Goal: Task Accomplishment & Management: Use online tool/utility

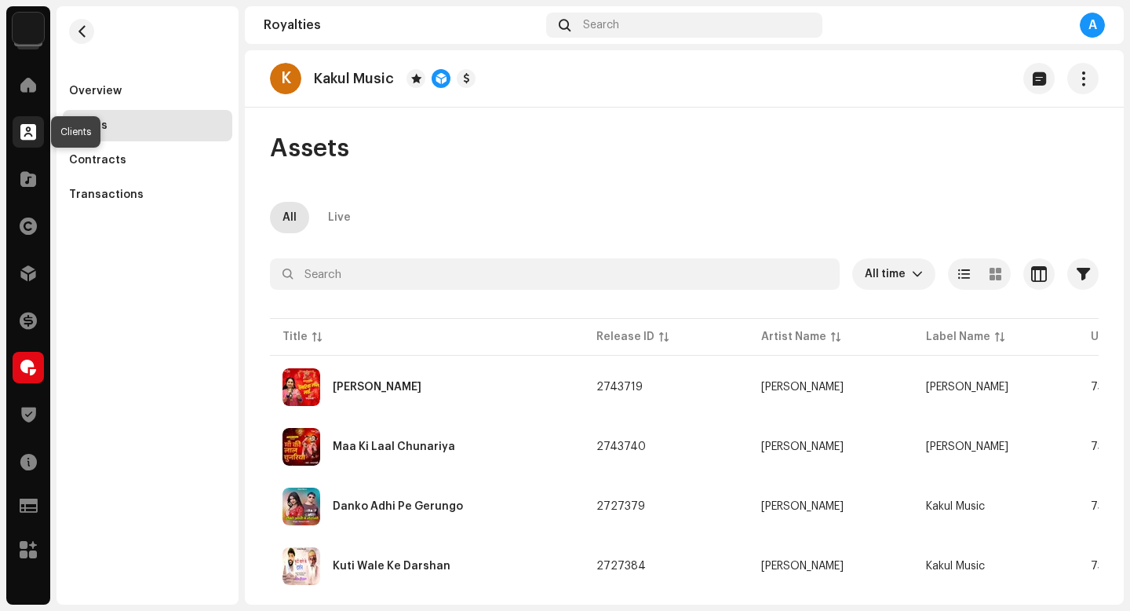
click at [30, 126] on span at bounding box center [28, 132] width 16 height 13
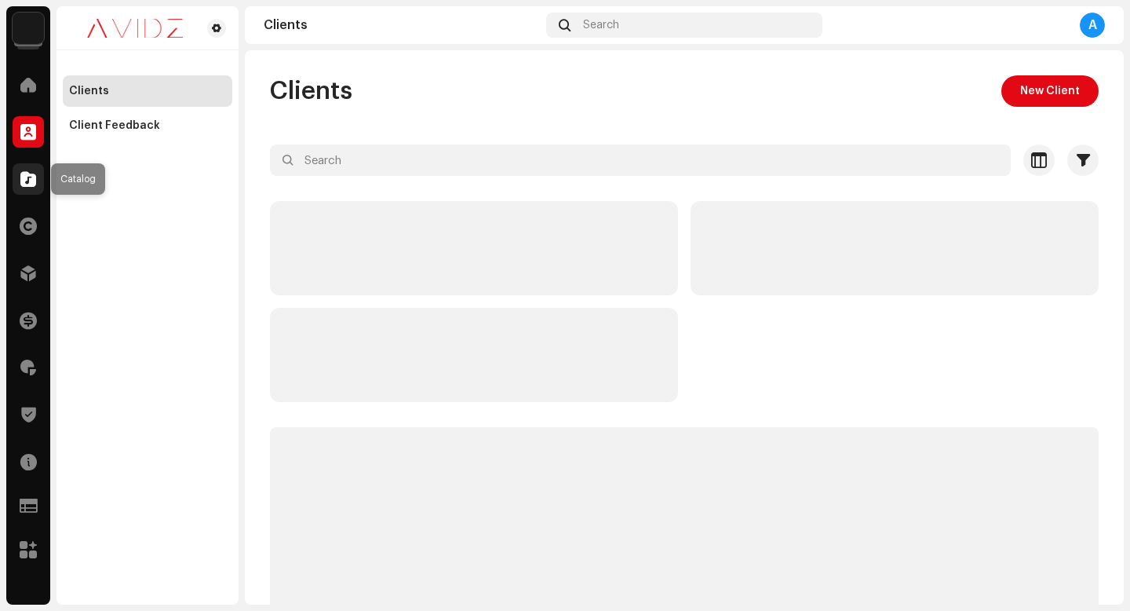
click at [32, 177] on span at bounding box center [28, 179] width 16 height 13
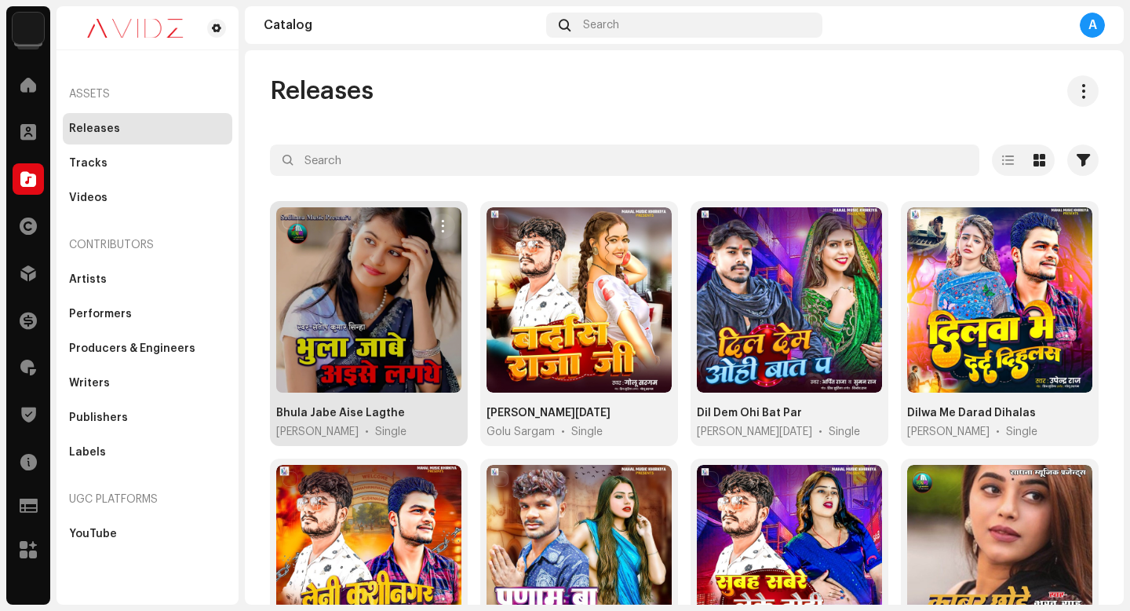
click at [290, 214] on input "checkbox" at bounding box center [291, 221] width 16 height 16
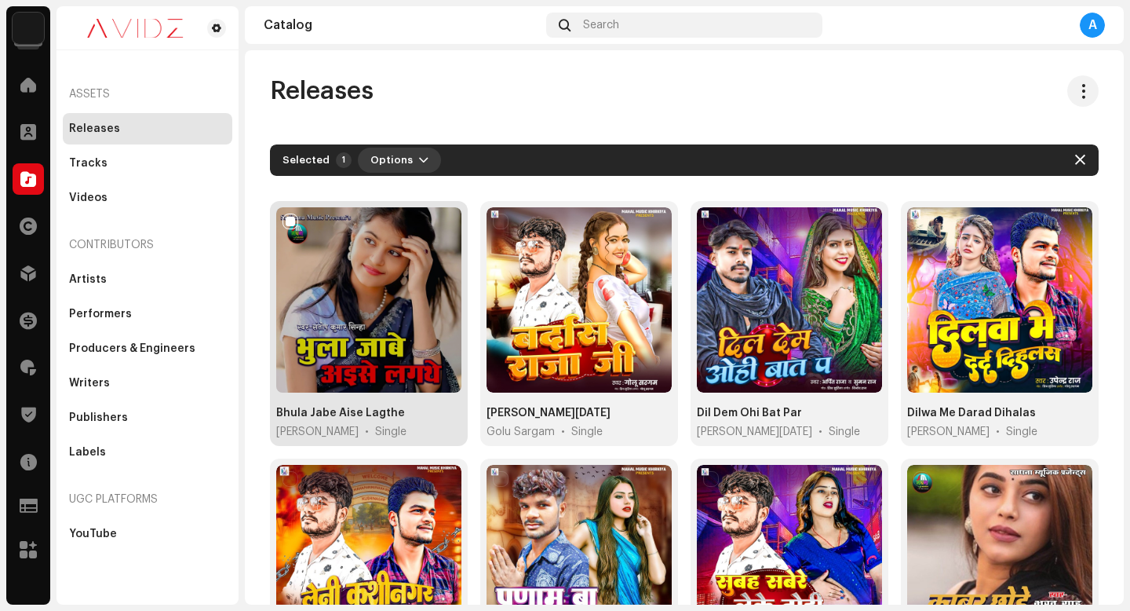
click at [402, 171] on span "Options" at bounding box center [391, 159] width 42 height 31
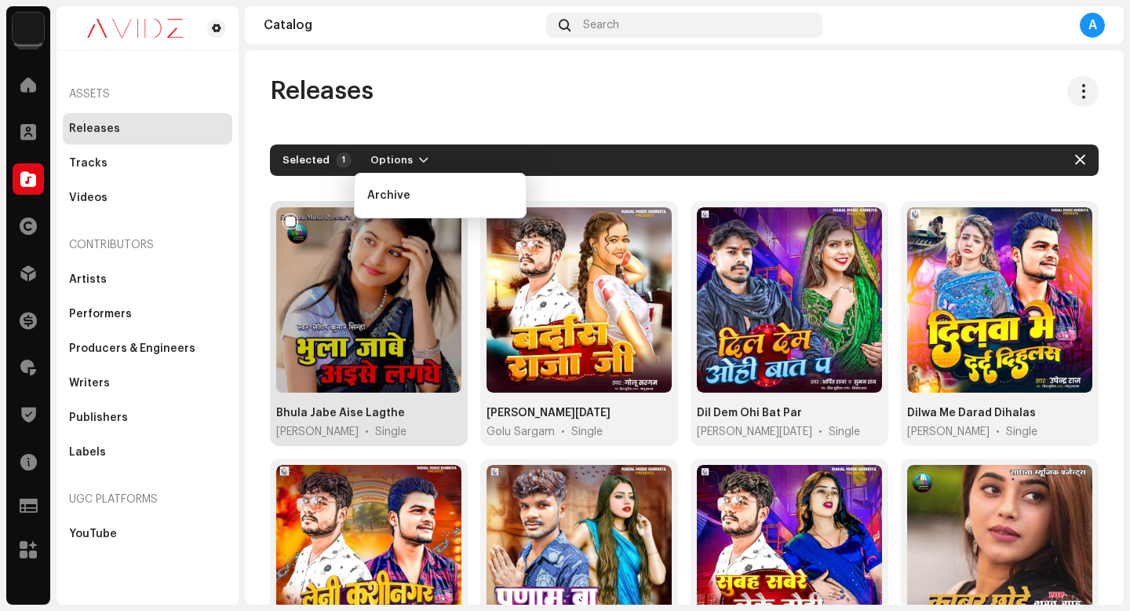
click at [483, 100] on div "Releases" at bounding box center [684, 90] width 829 height 31
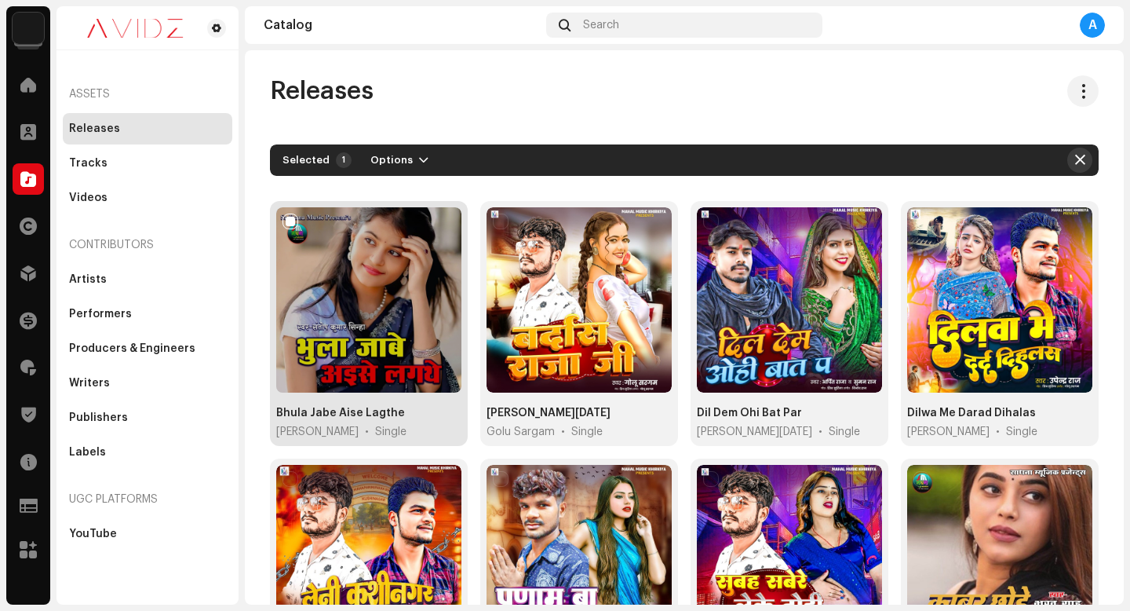
click at [1075, 155] on span "button" at bounding box center [1080, 160] width 10 height 13
checkbox input "false"
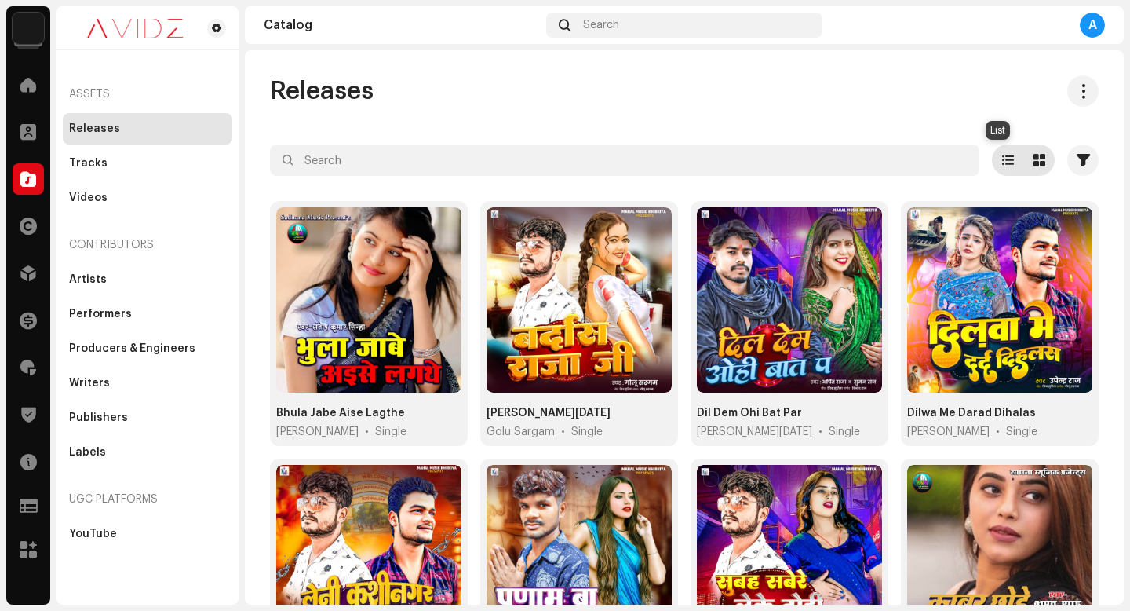
click at [1002, 165] on span at bounding box center [1008, 160] width 12 height 13
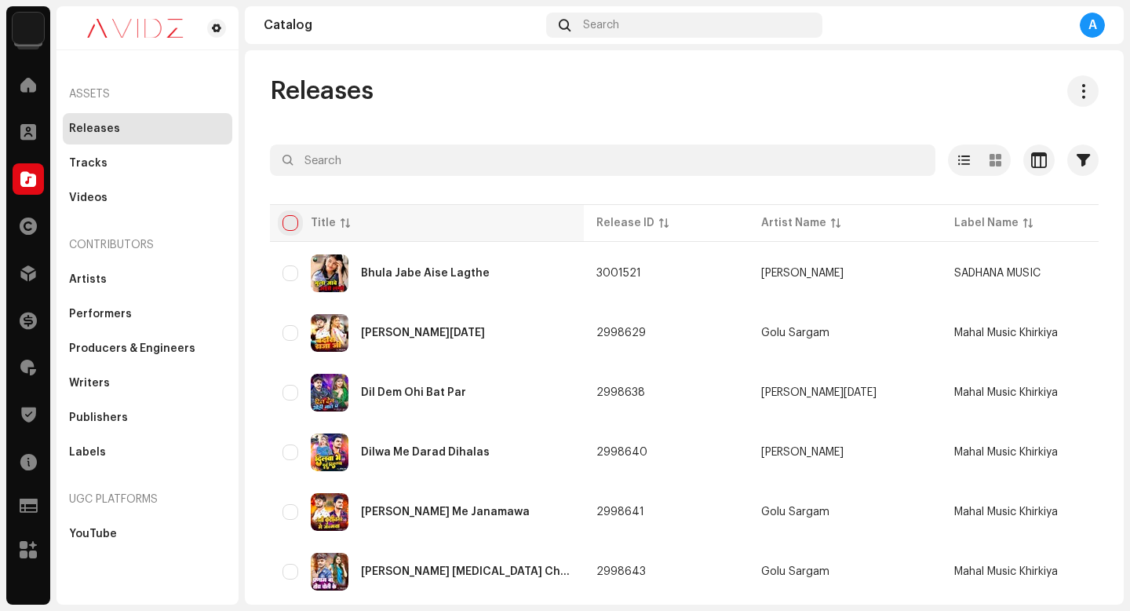
click at [290, 226] on input "checkbox" at bounding box center [291, 223] width 16 height 16
checkbox input "true"
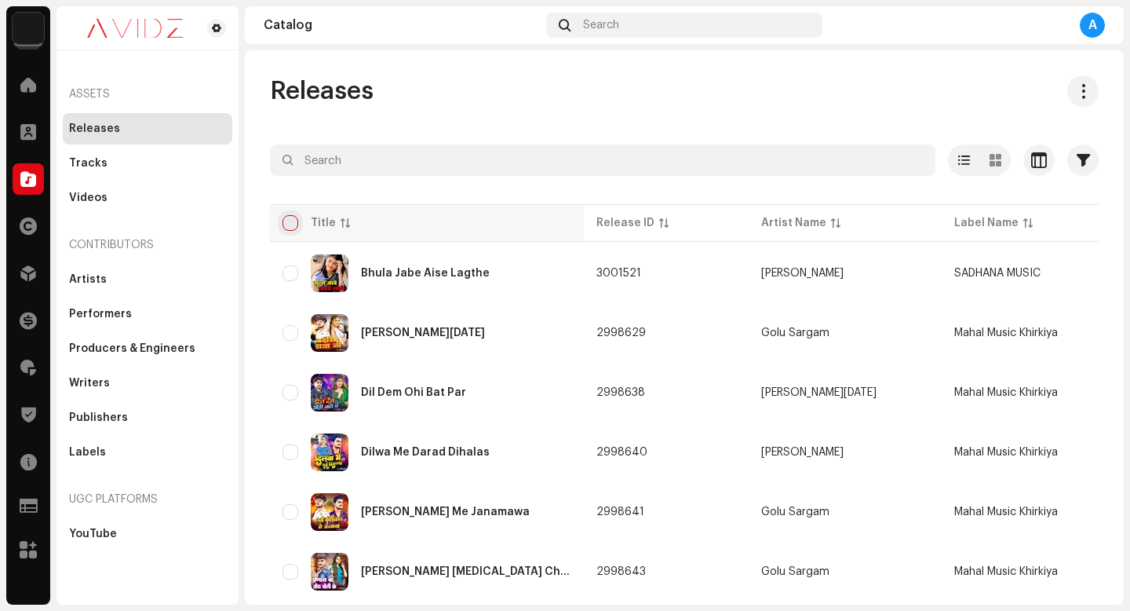
checkbox input "true"
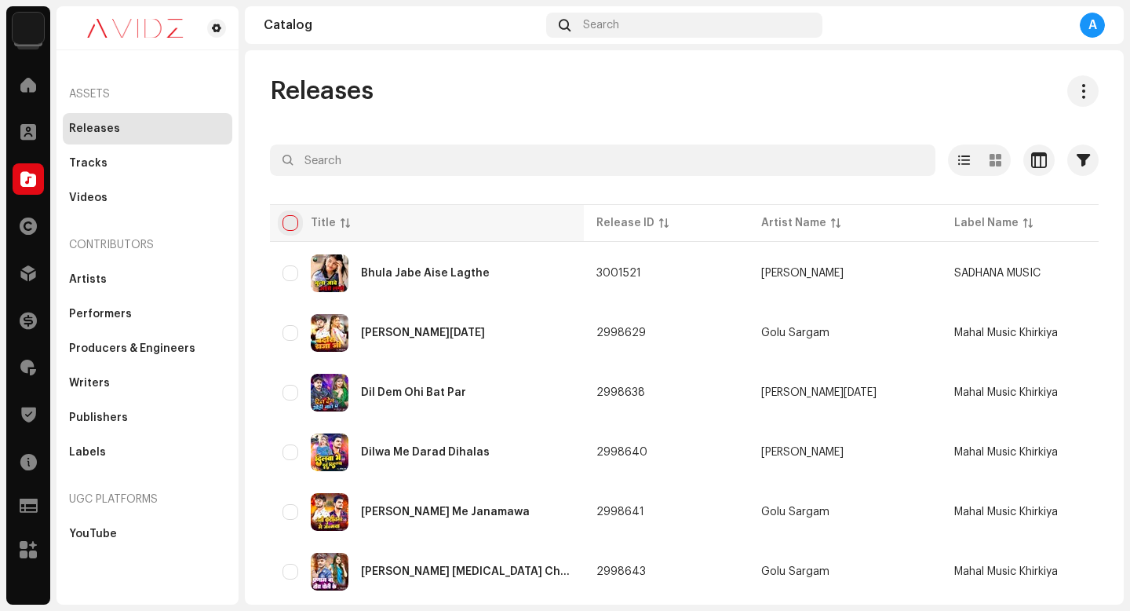
checkbox input "true"
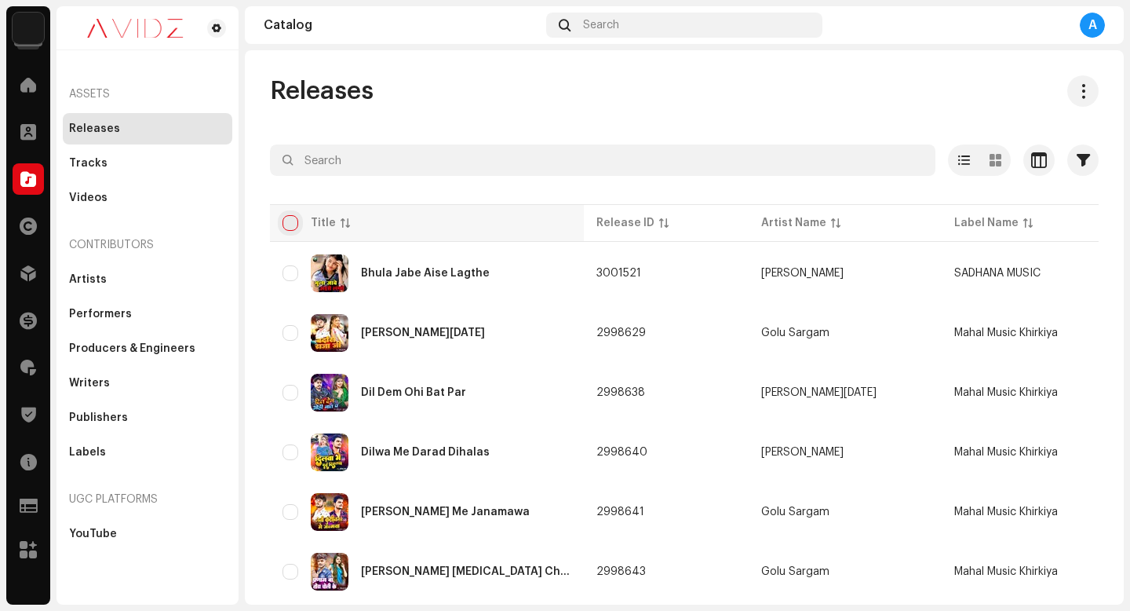
checkbox input "true"
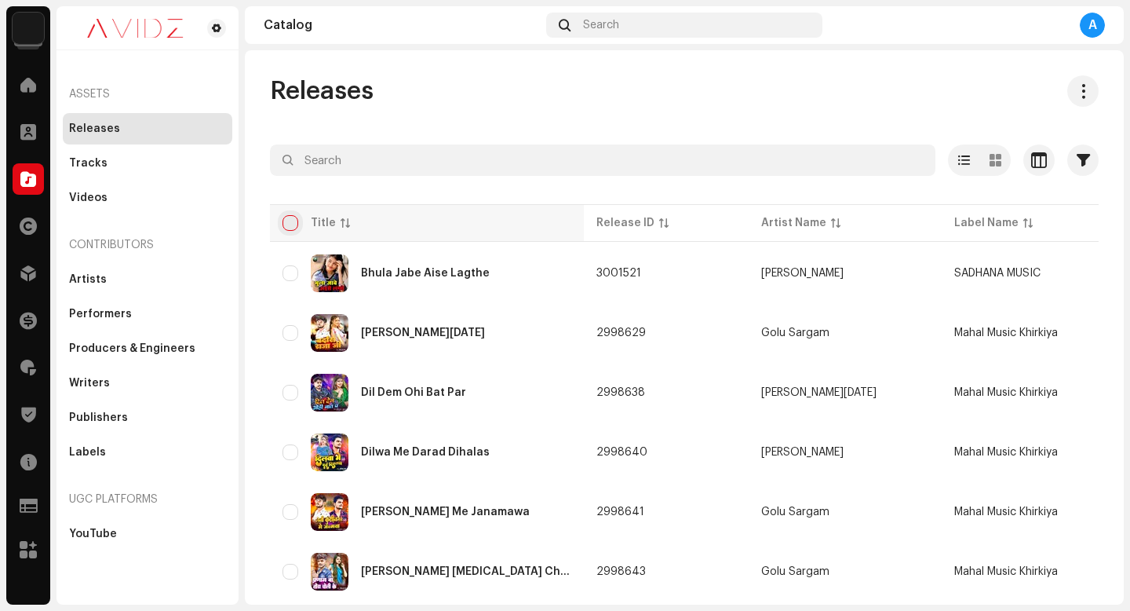
checkbox input "true"
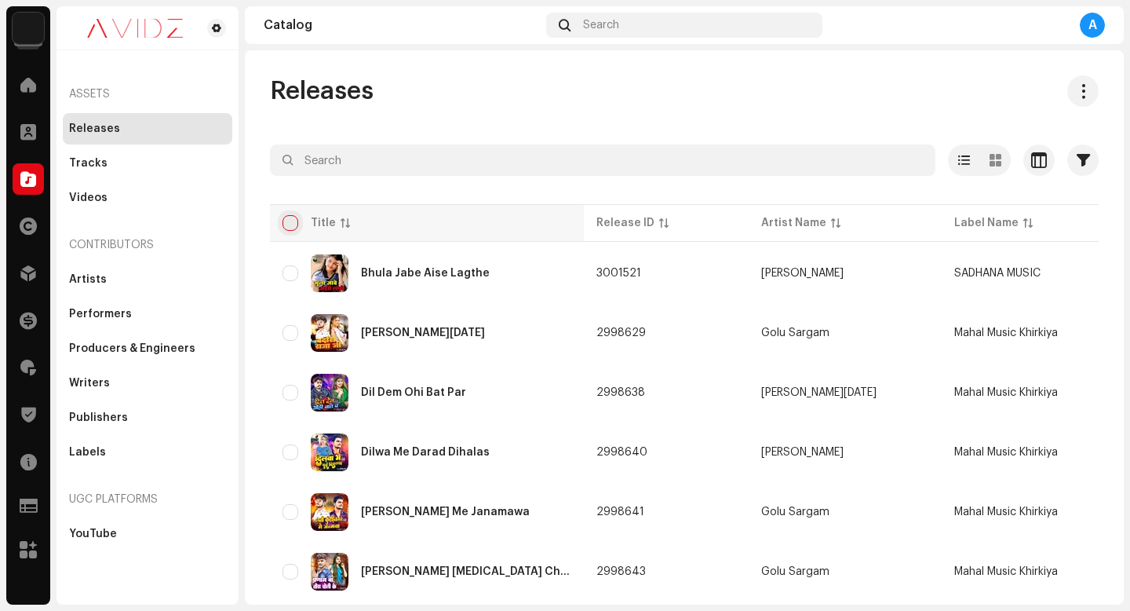
checkbox input "true"
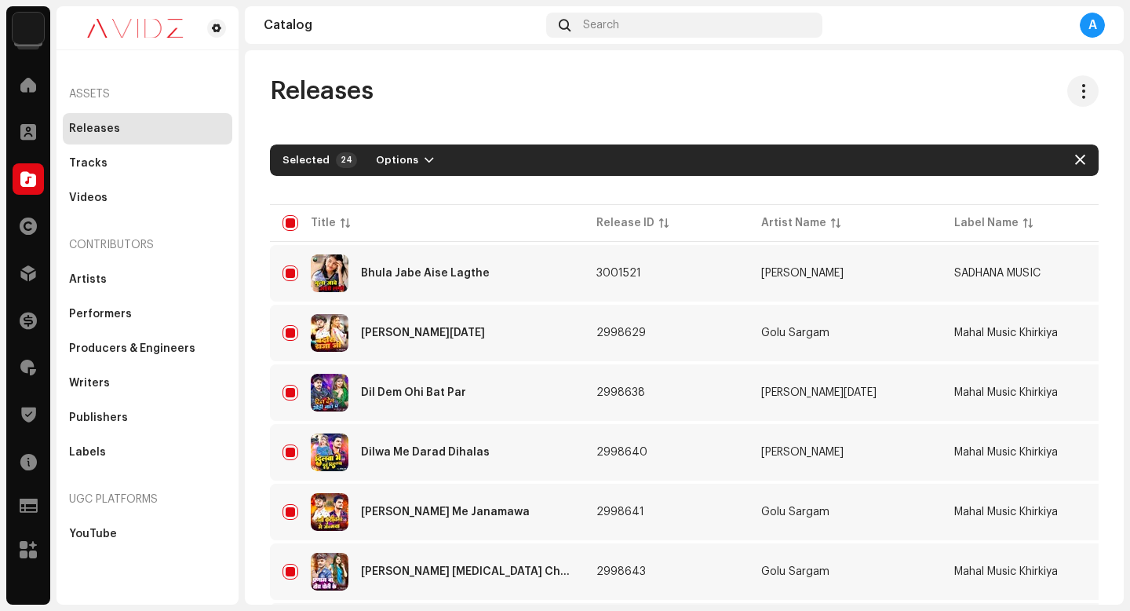
click at [465, 103] on div "Releases" at bounding box center [684, 90] width 829 height 31
click at [37, 184] on div at bounding box center [28, 178] width 31 height 31
click at [1088, 31] on div "A" at bounding box center [1092, 25] width 25 height 25
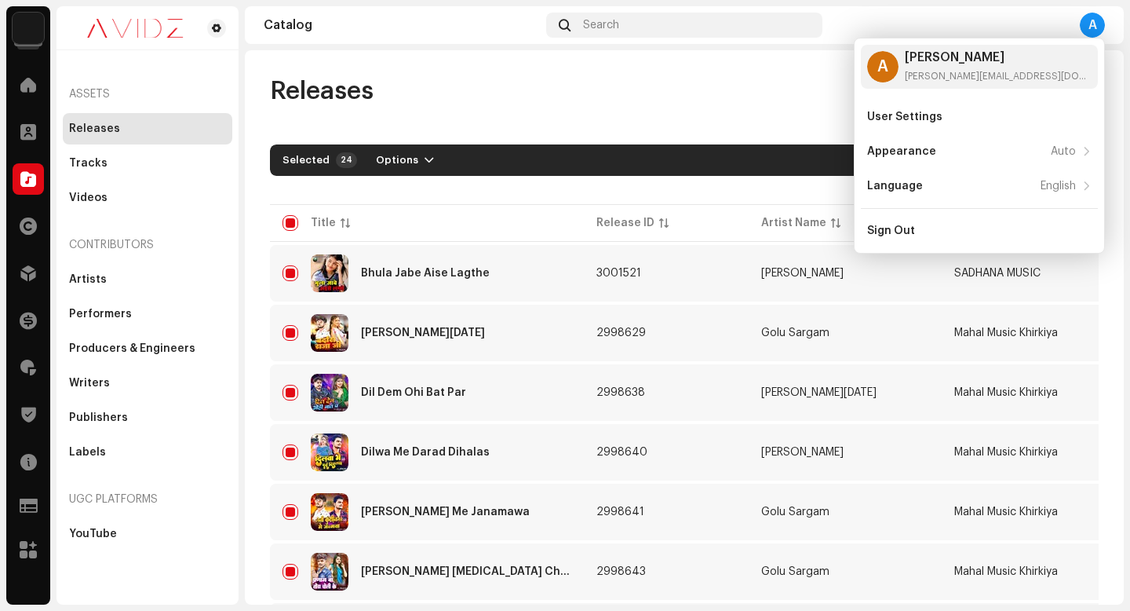
click at [806, 97] on div "Releases" at bounding box center [684, 90] width 829 height 31
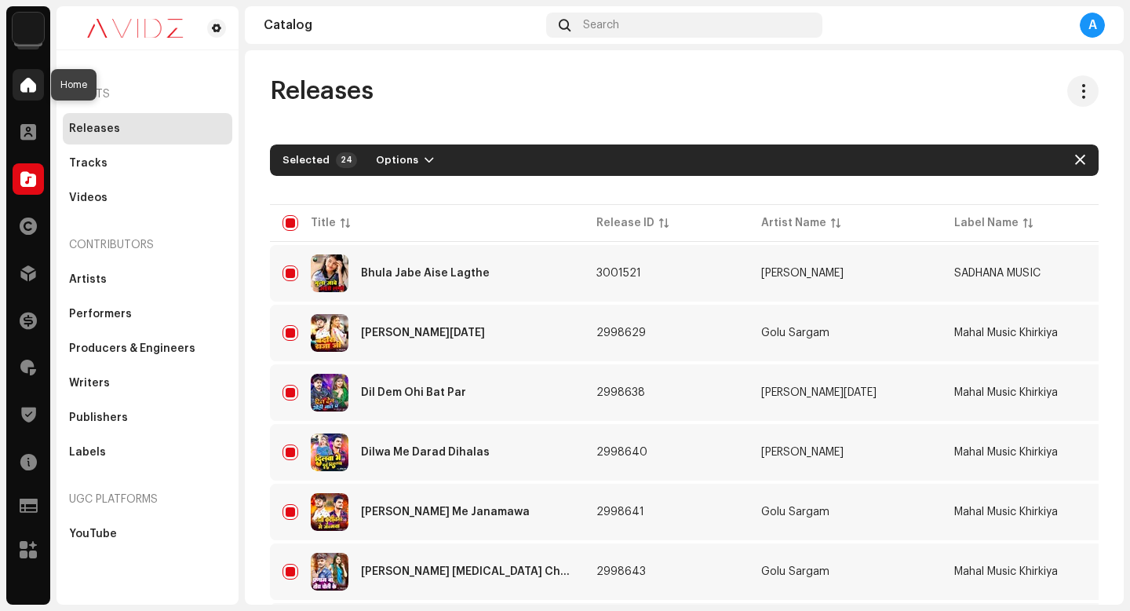
click at [29, 78] on span at bounding box center [28, 84] width 16 height 13
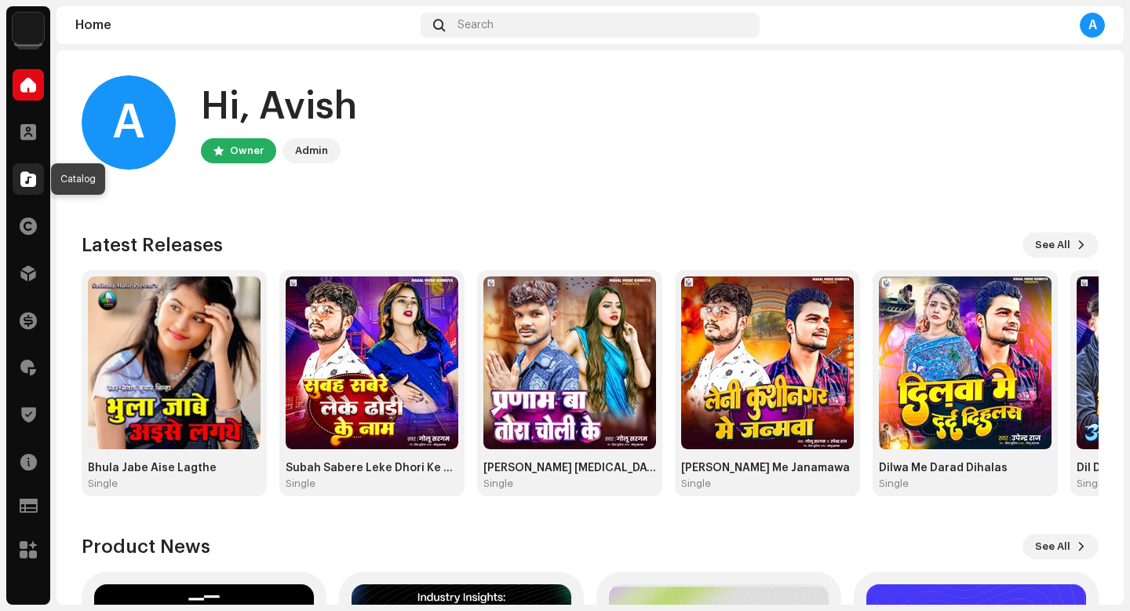
click at [25, 184] on span at bounding box center [28, 179] width 16 height 13
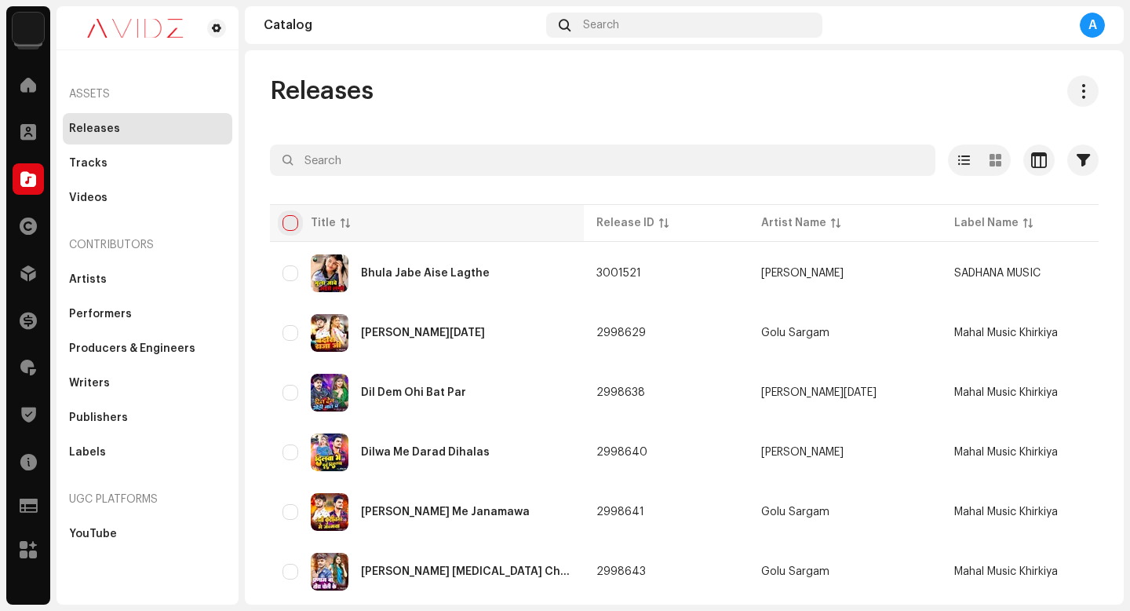
click at [291, 221] on input "checkbox" at bounding box center [291, 223] width 16 height 16
checkbox input "true"
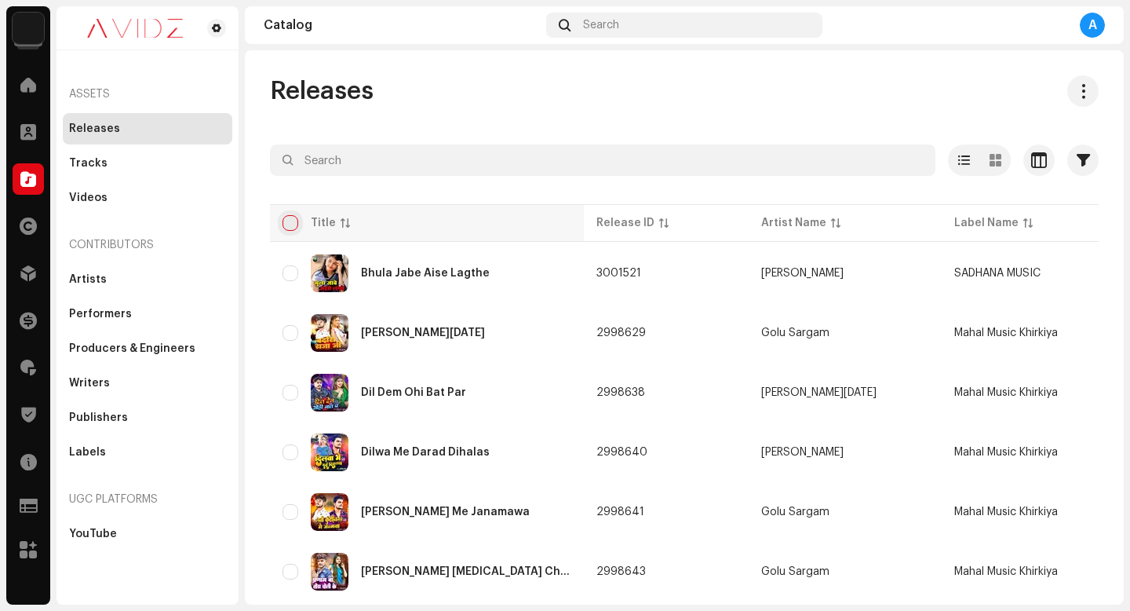
checkbox input "true"
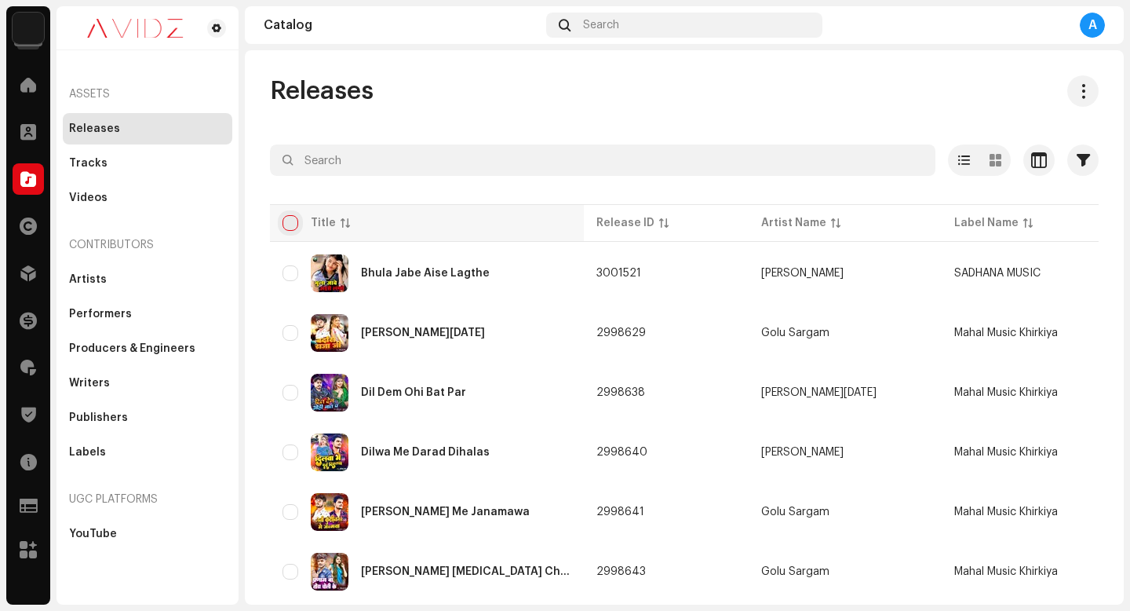
checkbox input "true"
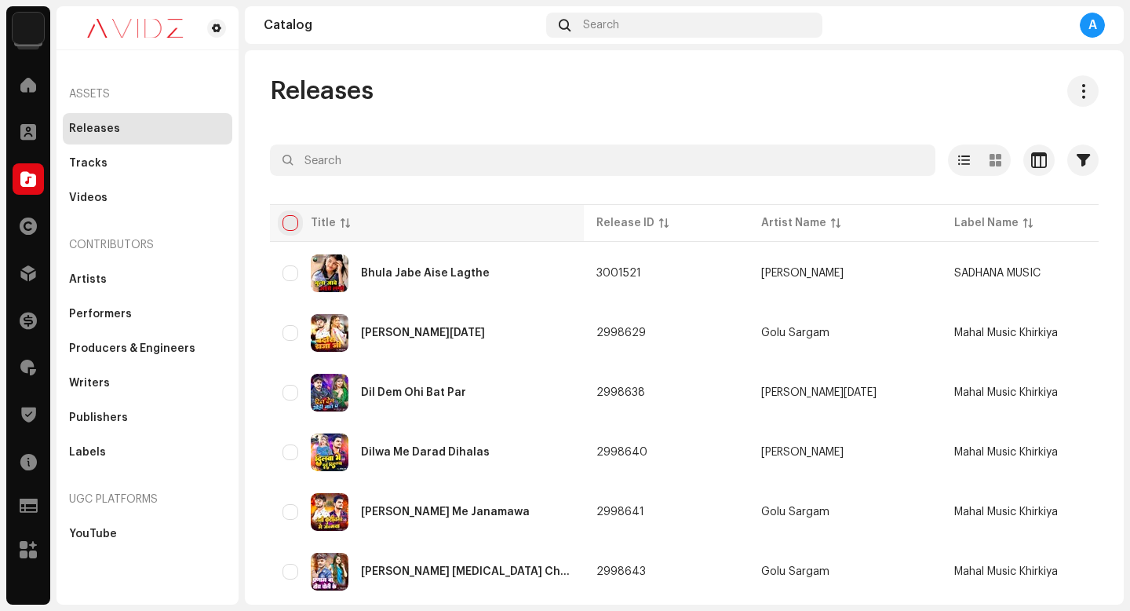
checkbox input "true"
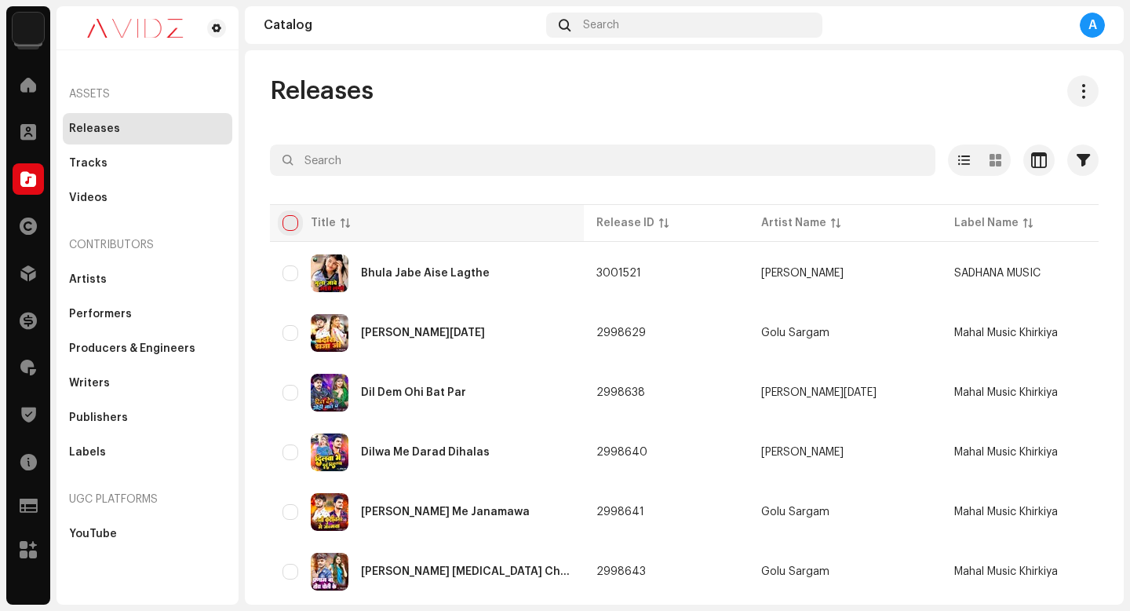
checkbox input "true"
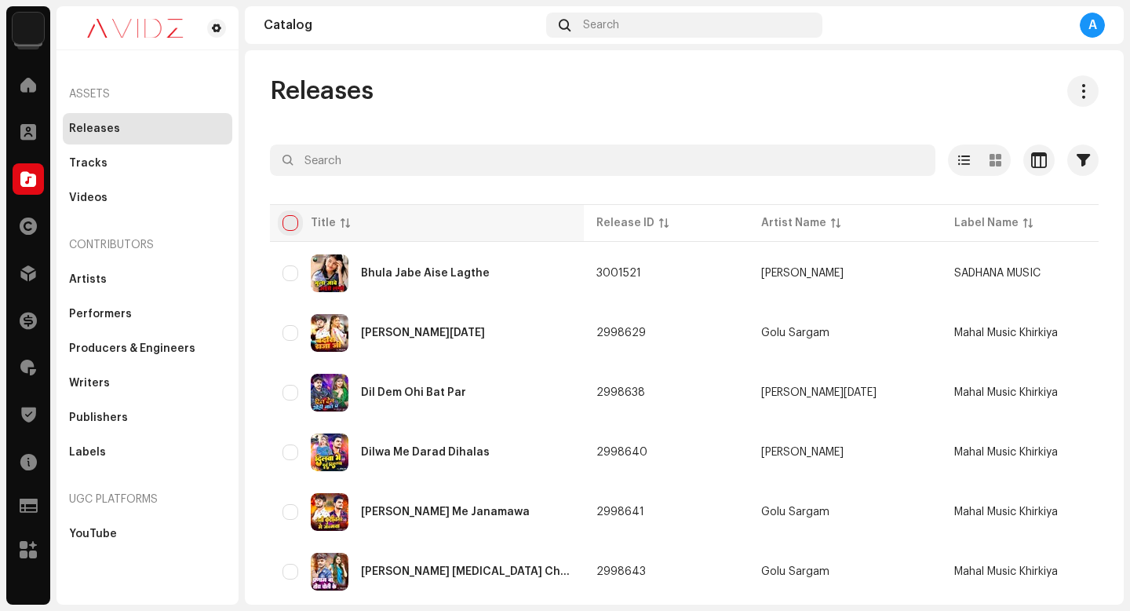
checkbox input "true"
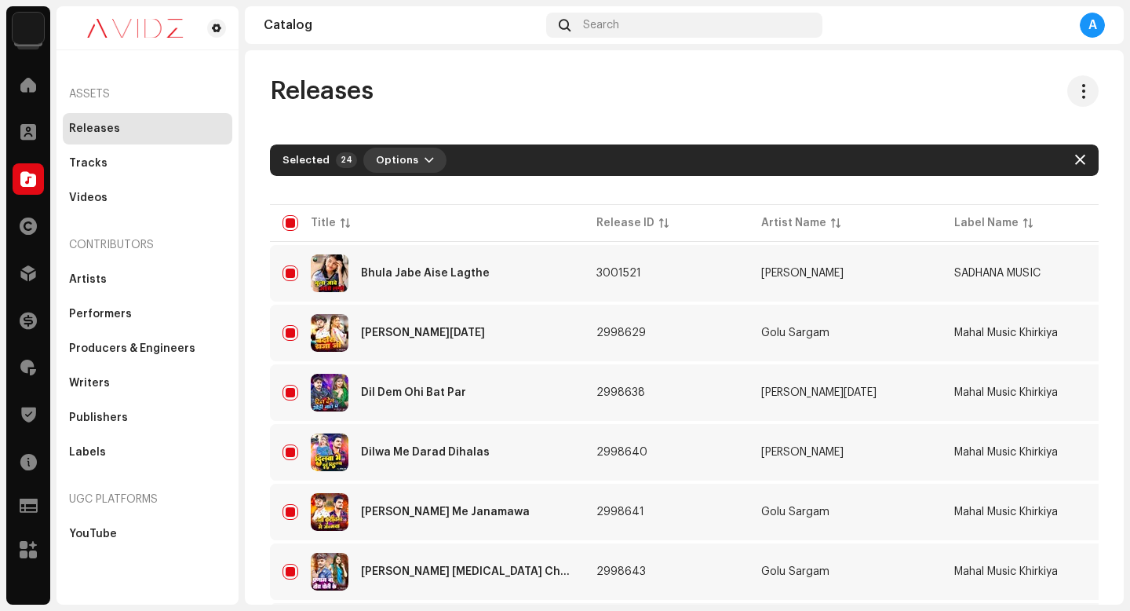
click at [408, 166] on span "Options" at bounding box center [397, 159] width 42 height 31
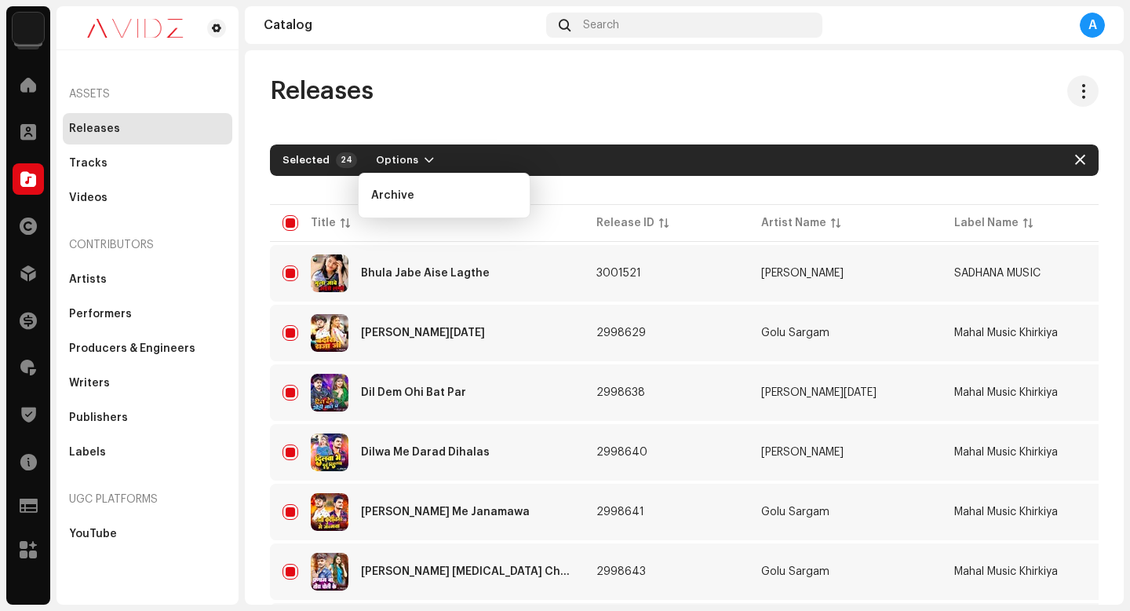
click at [451, 105] on div "Releases" at bounding box center [684, 90] width 829 height 31
click at [610, 78] on div "Releases" at bounding box center [684, 90] width 829 height 31
click at [1075, 155] on span "button" at bounding box center [1080, 160] width 10 height 13
checkbox input "false"
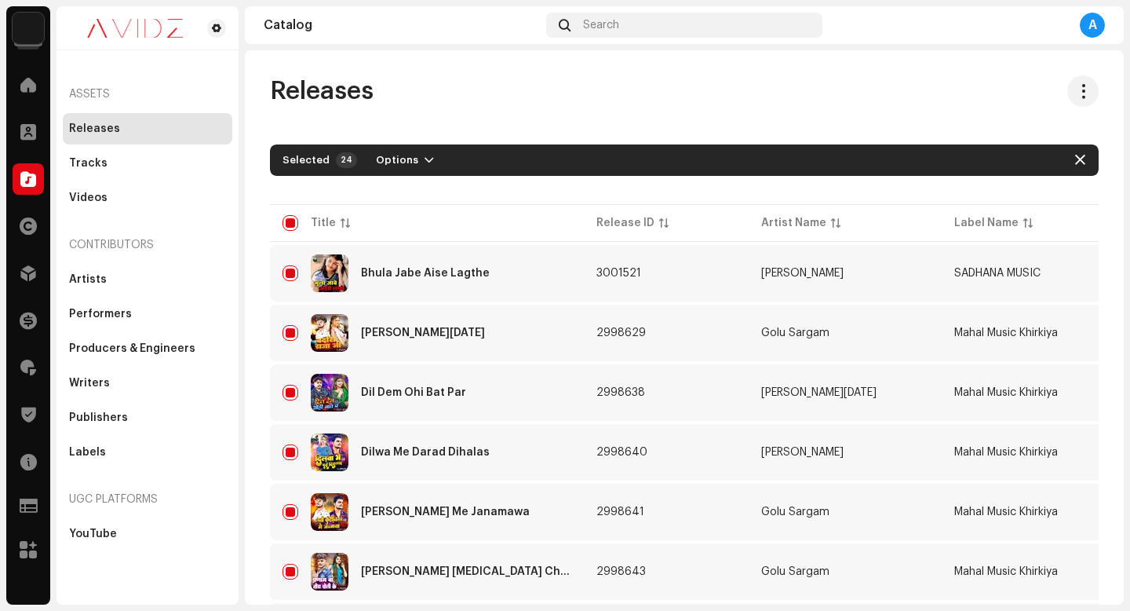
checkbox input "false"
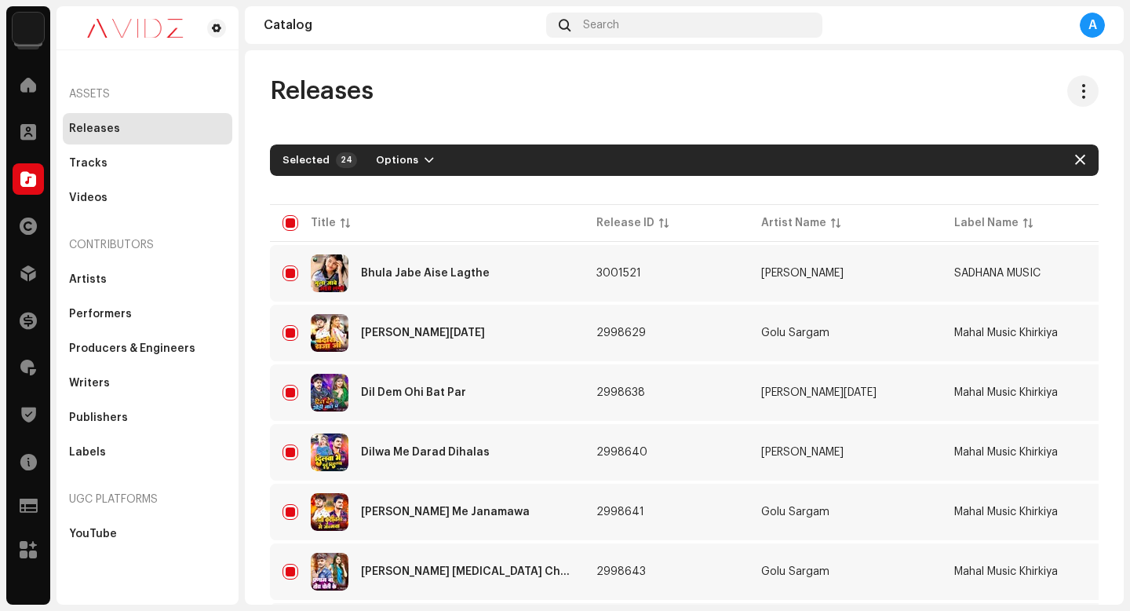
checkbox input "false"
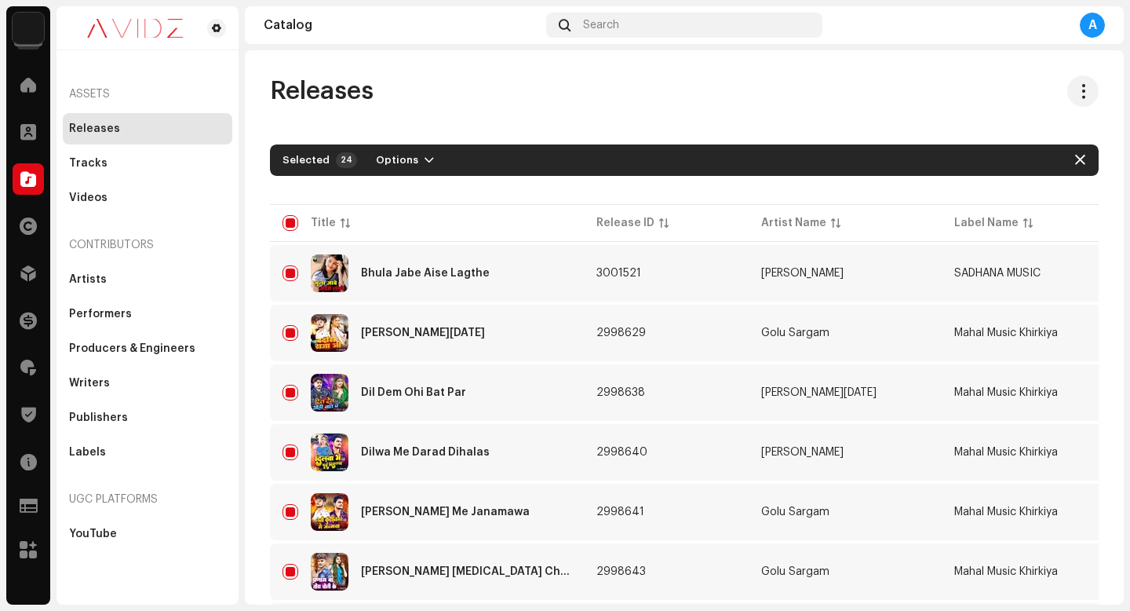
checkbox input "false"
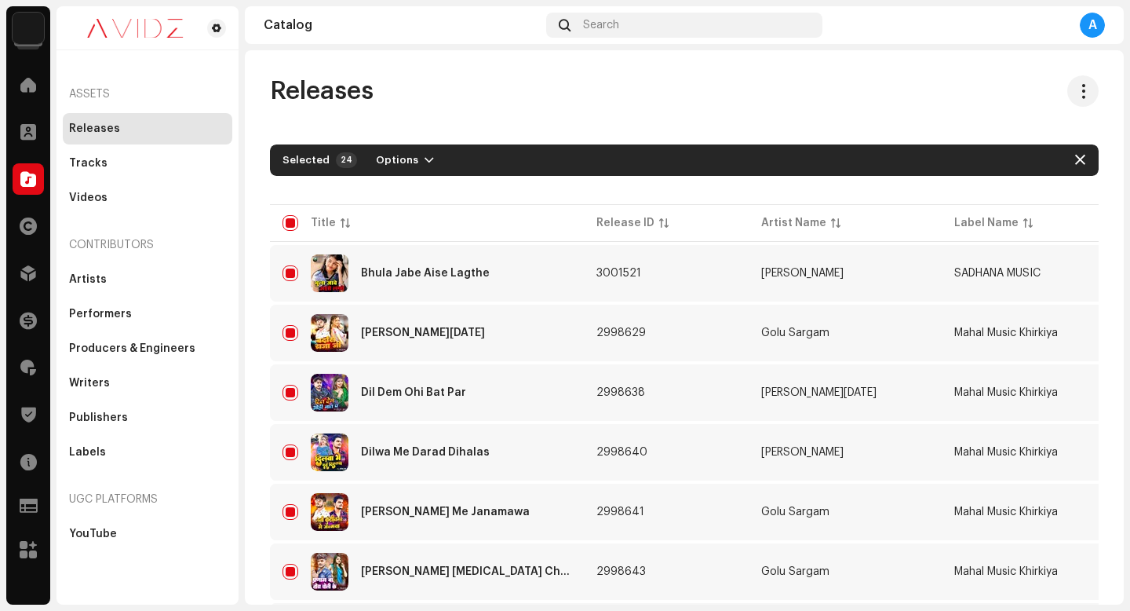
checkbox input "false"
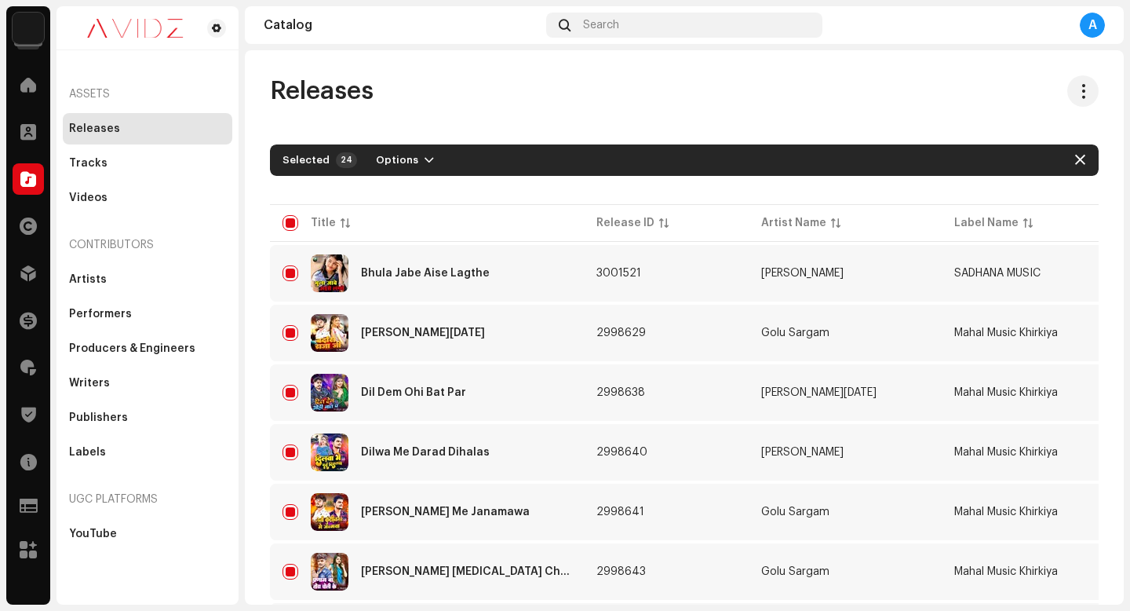
checkbox input "false"
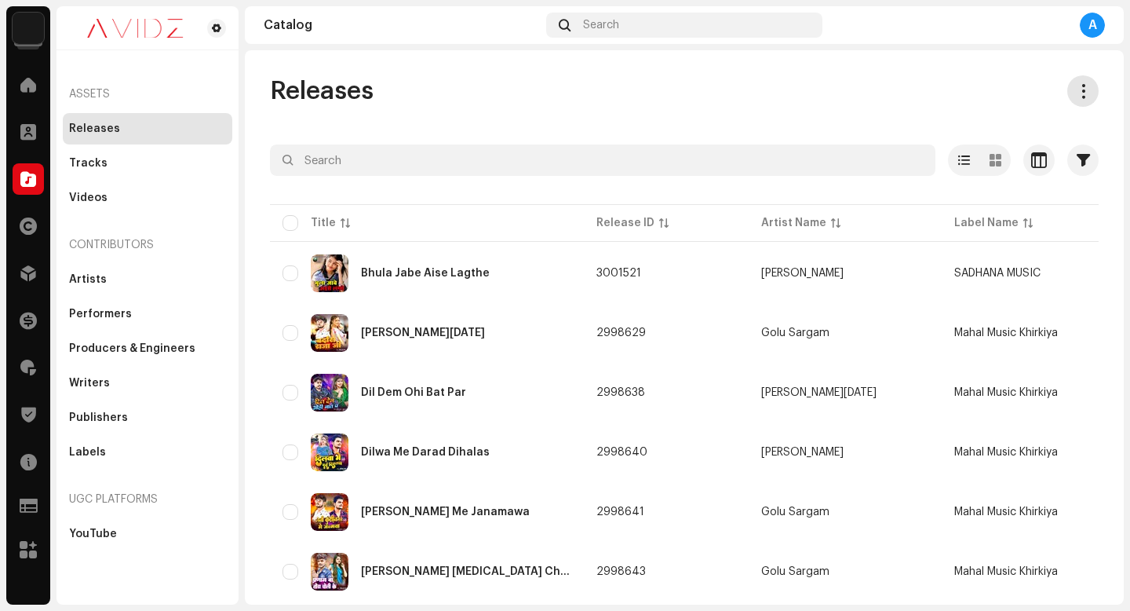
click at [1072, 100] on button at bounding box center [1082, 90] width 31 height 31
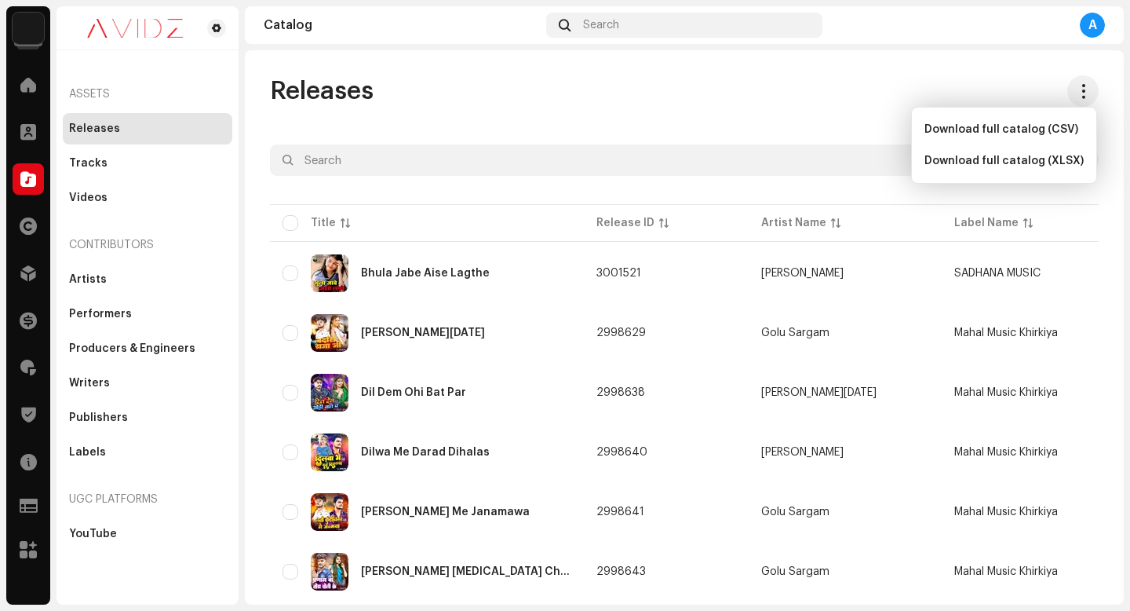
click at [900, 86] on div "Releases" at bounding box center [684, 90] width 829 height 31
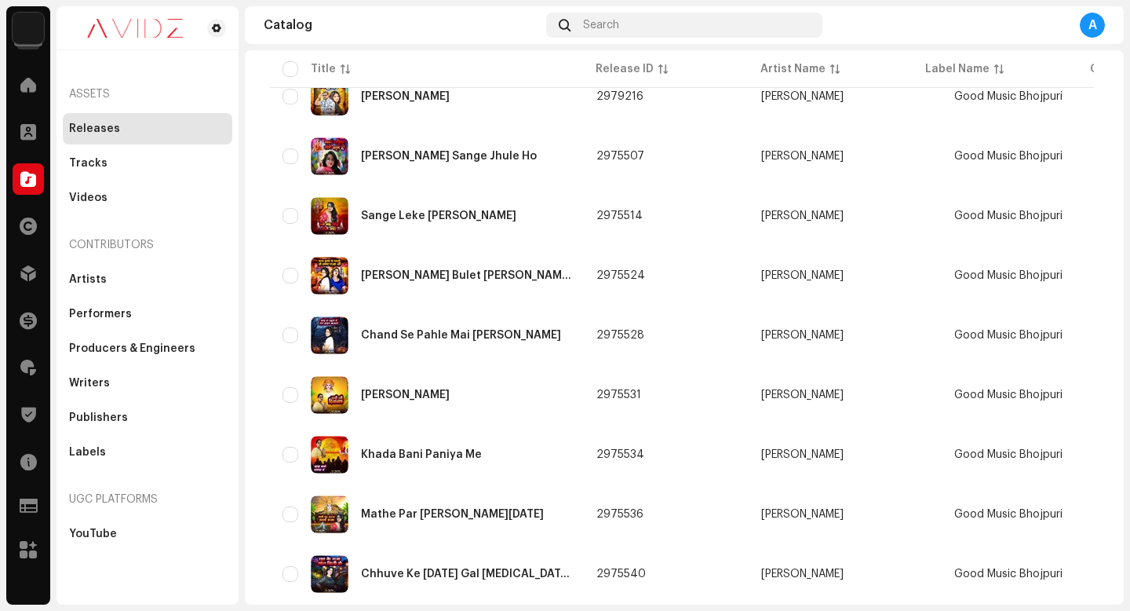
scroll to position [1120, 0]
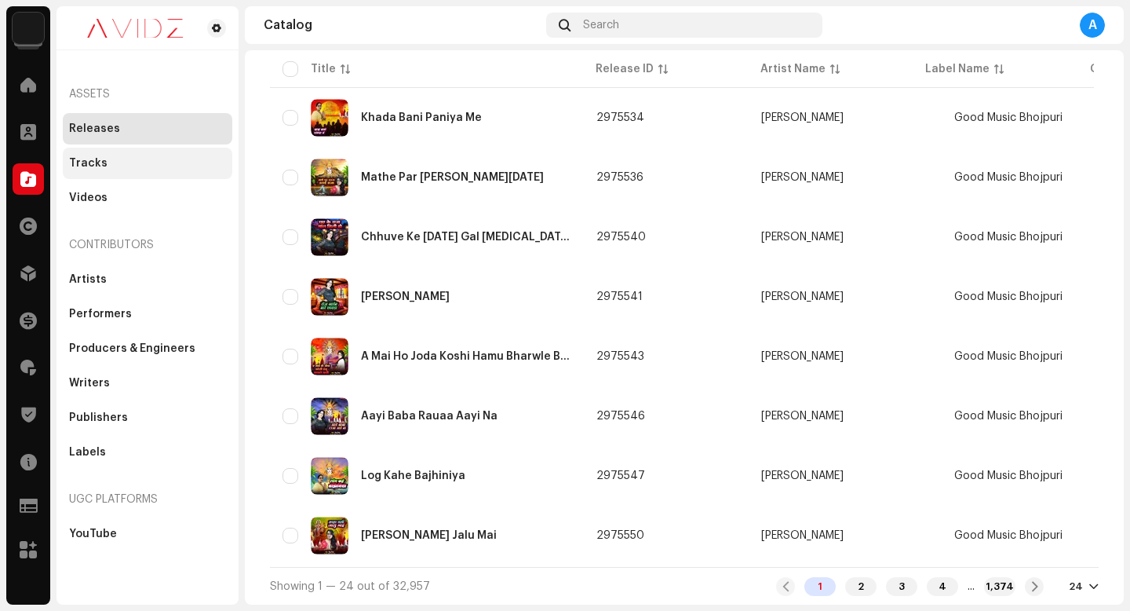
click at [156, 164] on div "Tracks" at bounding box center [147, 163] width 157 height 13
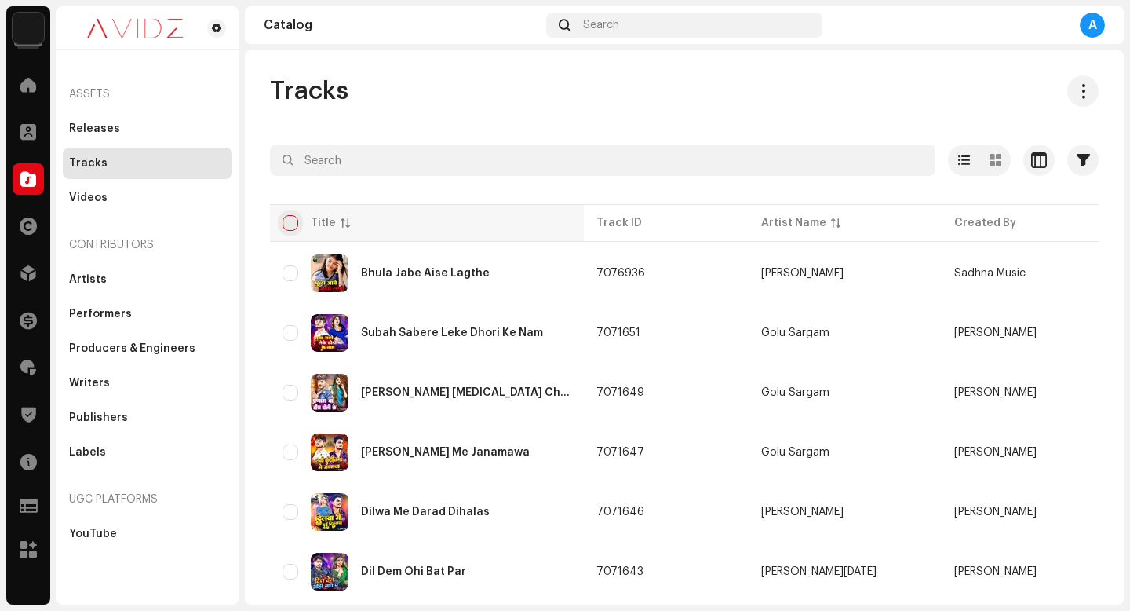
click at [290, 221] on input "checkbox" at bounding box center [291, 223] width 16 height 16
checkbox input "true"
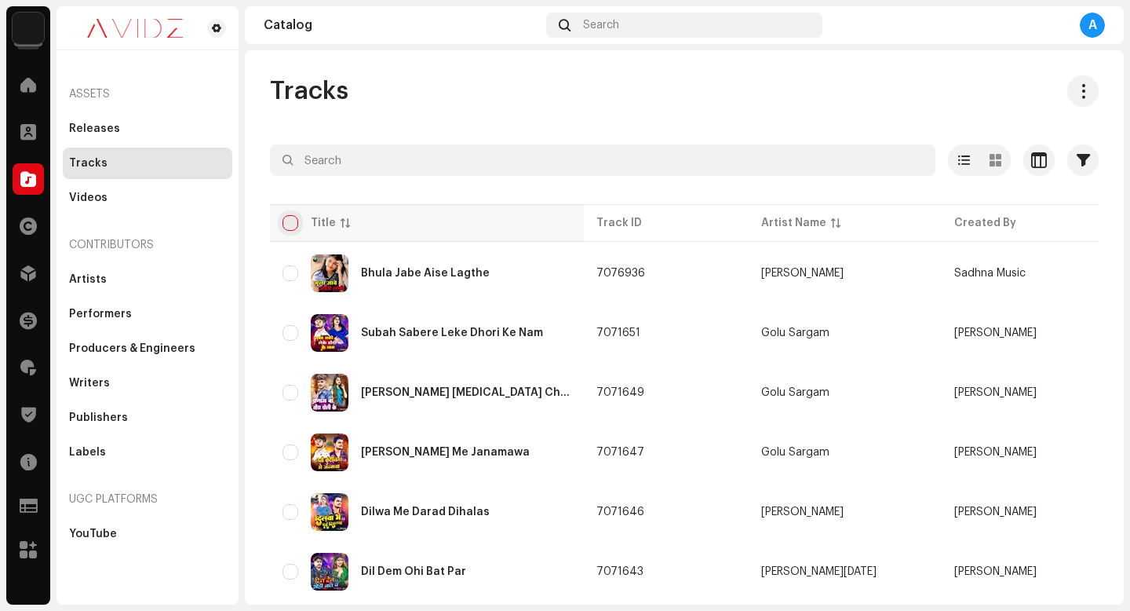
checkbox input "true"
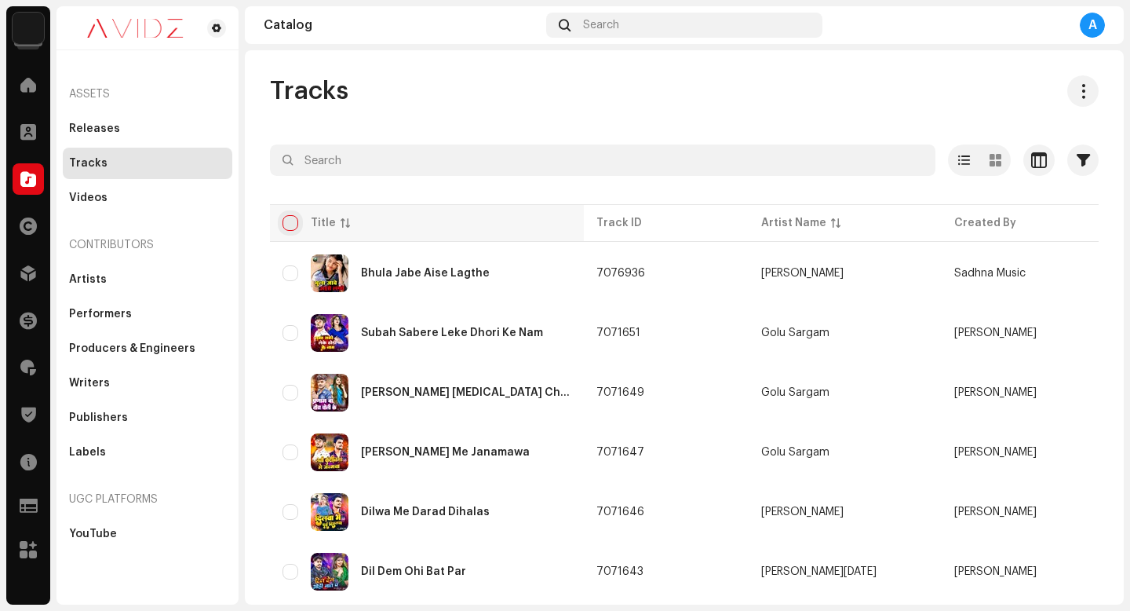
checkbox input "true"
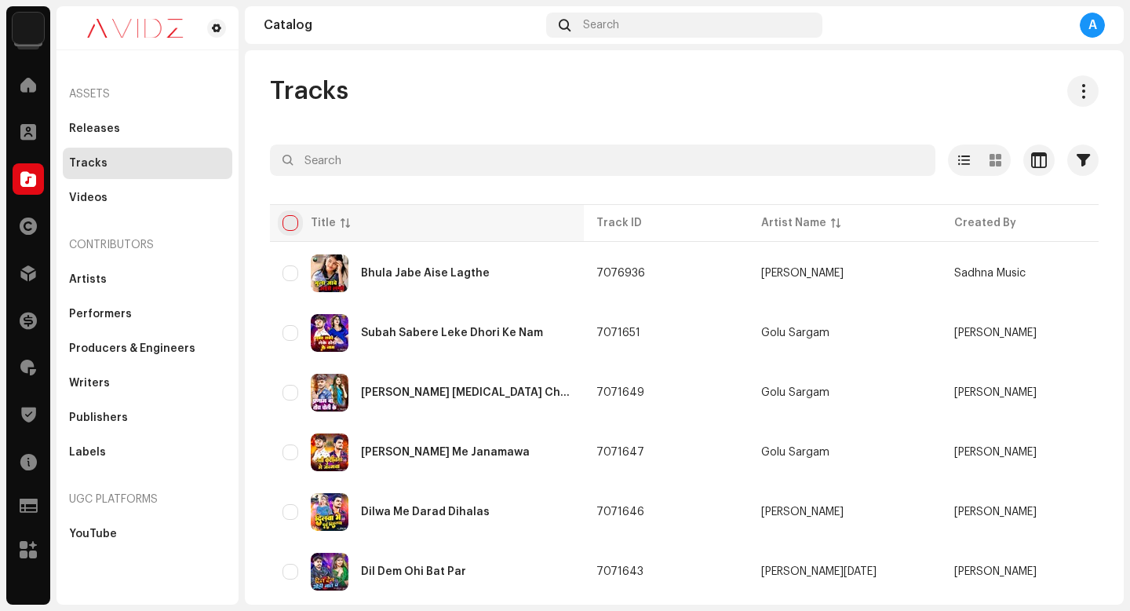
checkbox input "true"
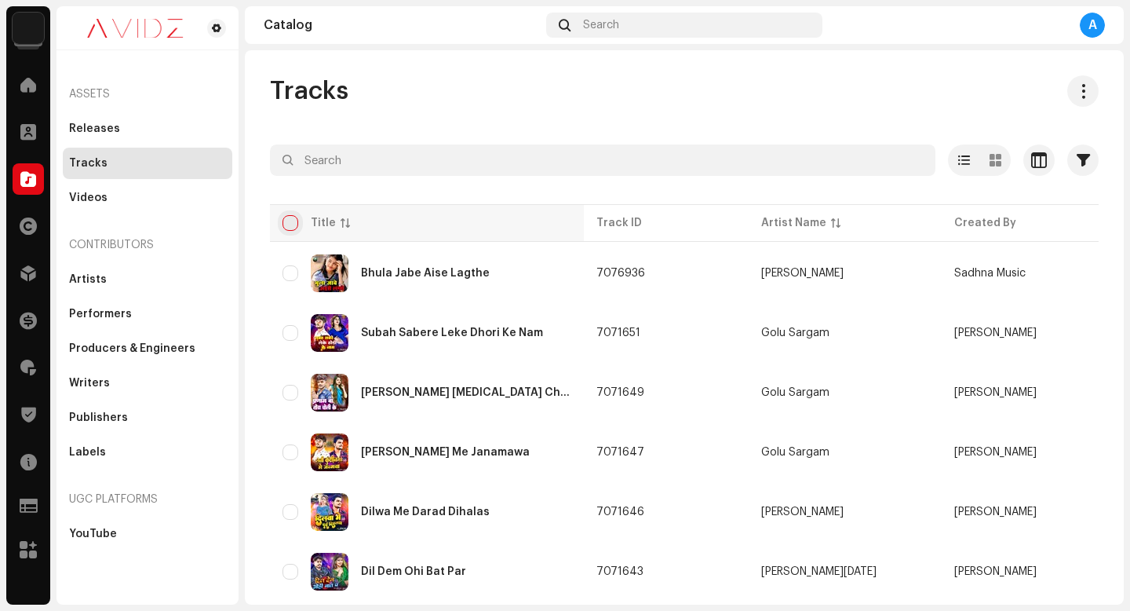
checkbox input "true"
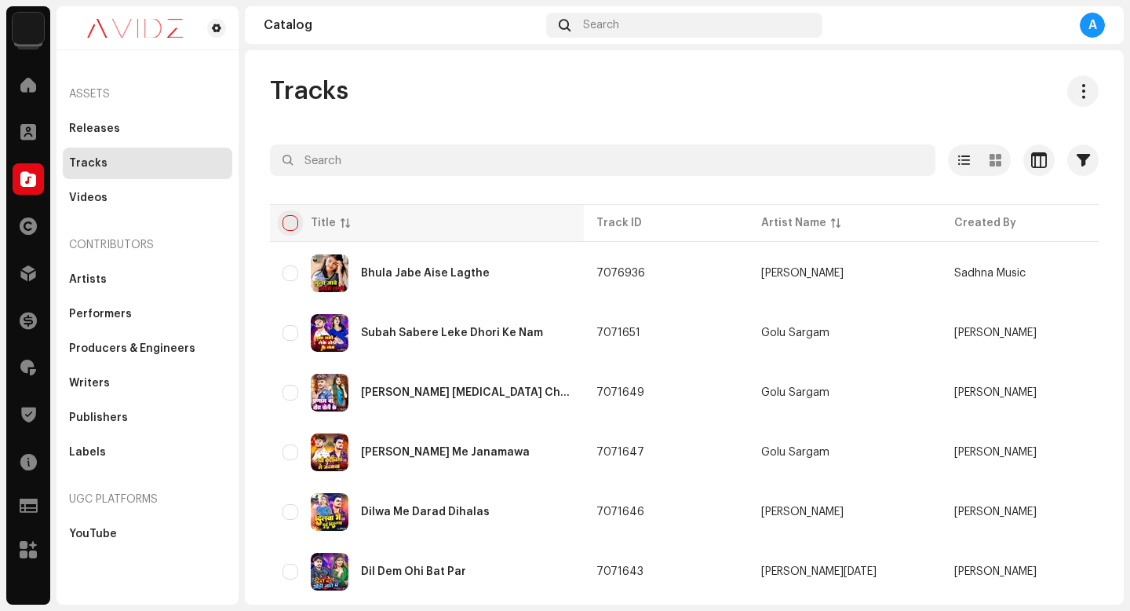
checkbox input "true"
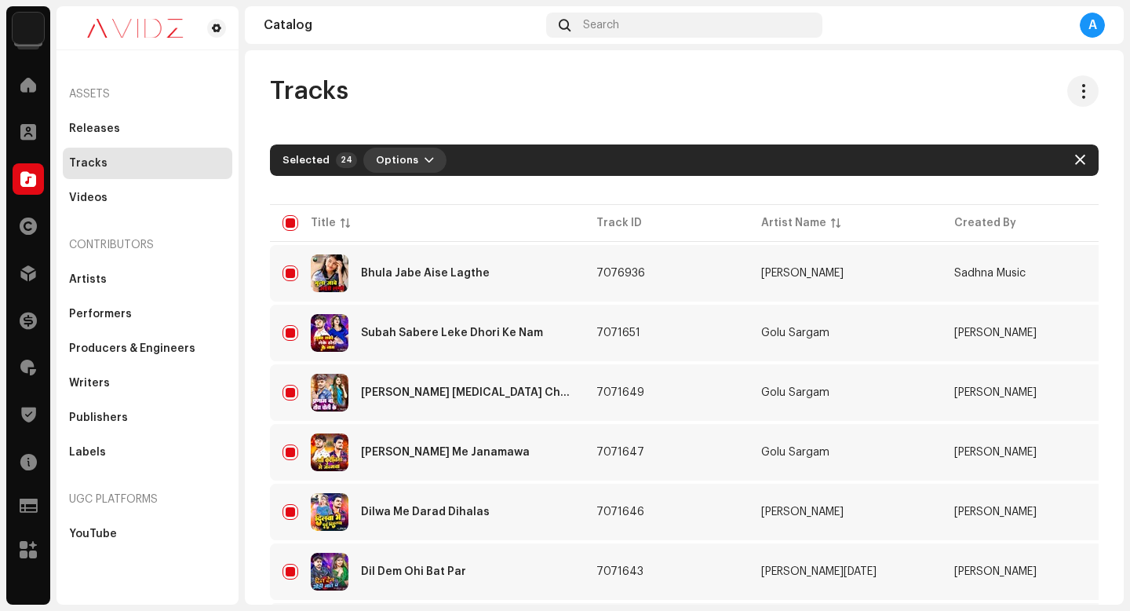
click at [415, 149] on button "Options" at bounding box center [404, 160] width 83 height 25
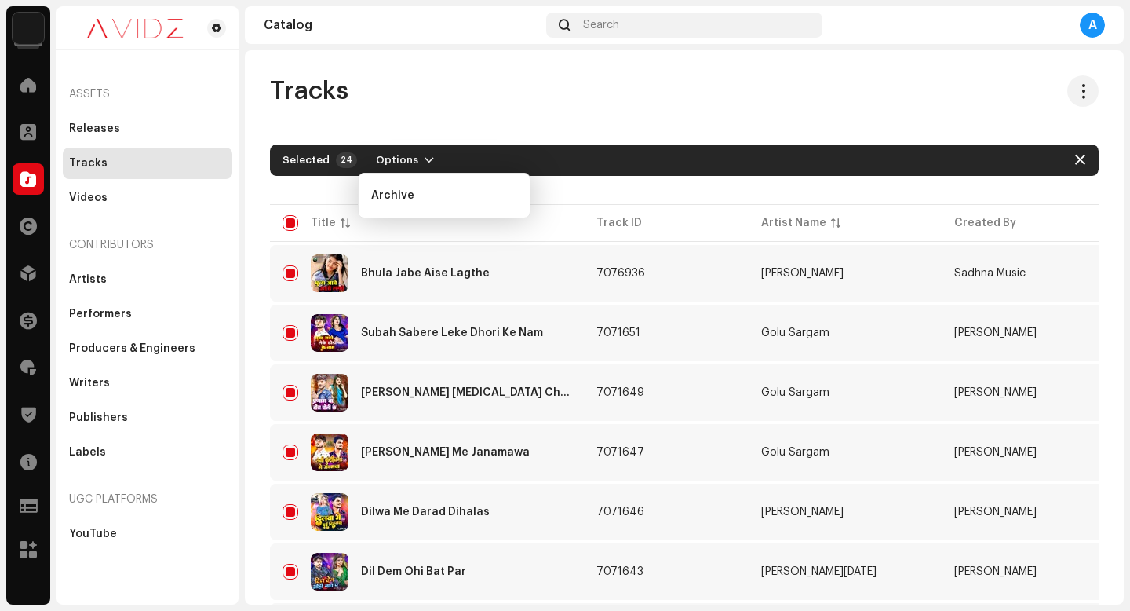
click at [454, 101] on div "Tracks" at bounding box center [684, 90] width 829 height 31
click at [291, 218] on input "checkbox" at bounding box center [291, 223] width 16 height 16
checkbox input "false"
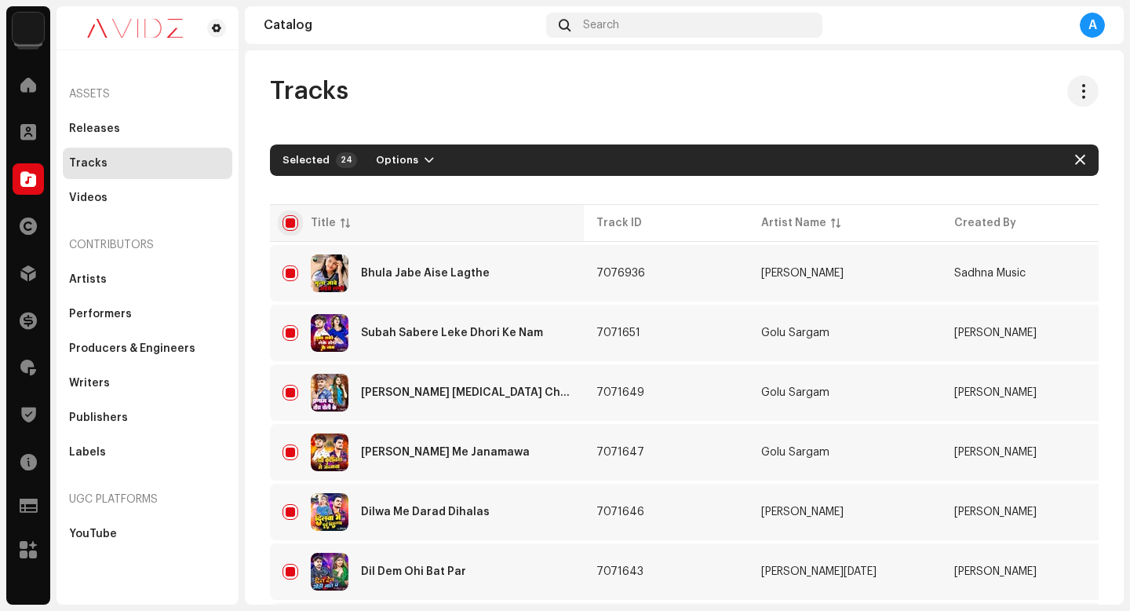
checkbox input "false"
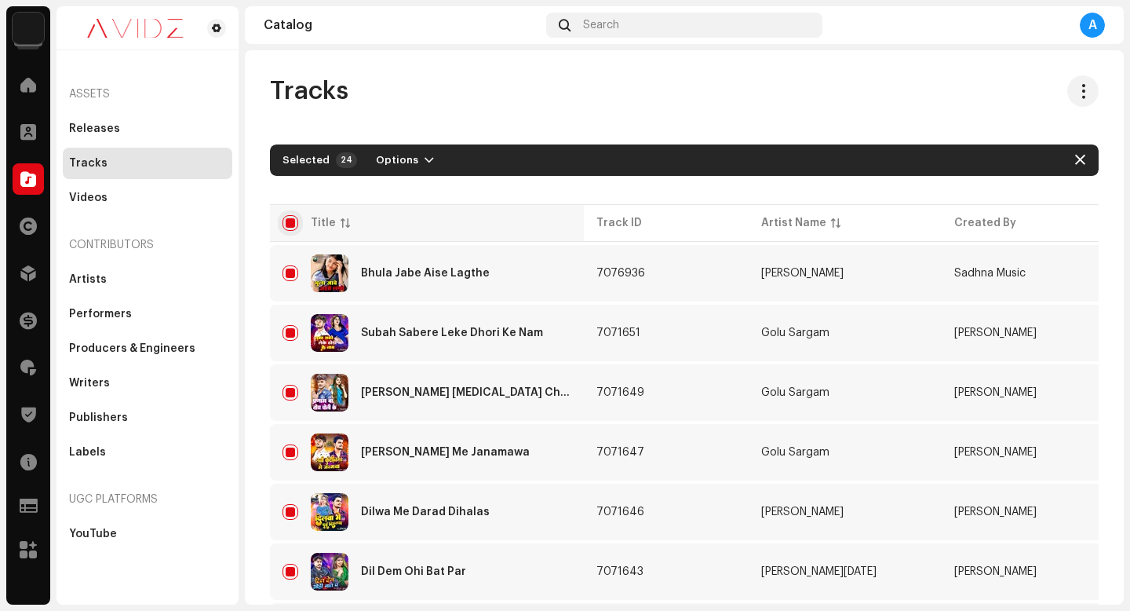
checkbox input "false"
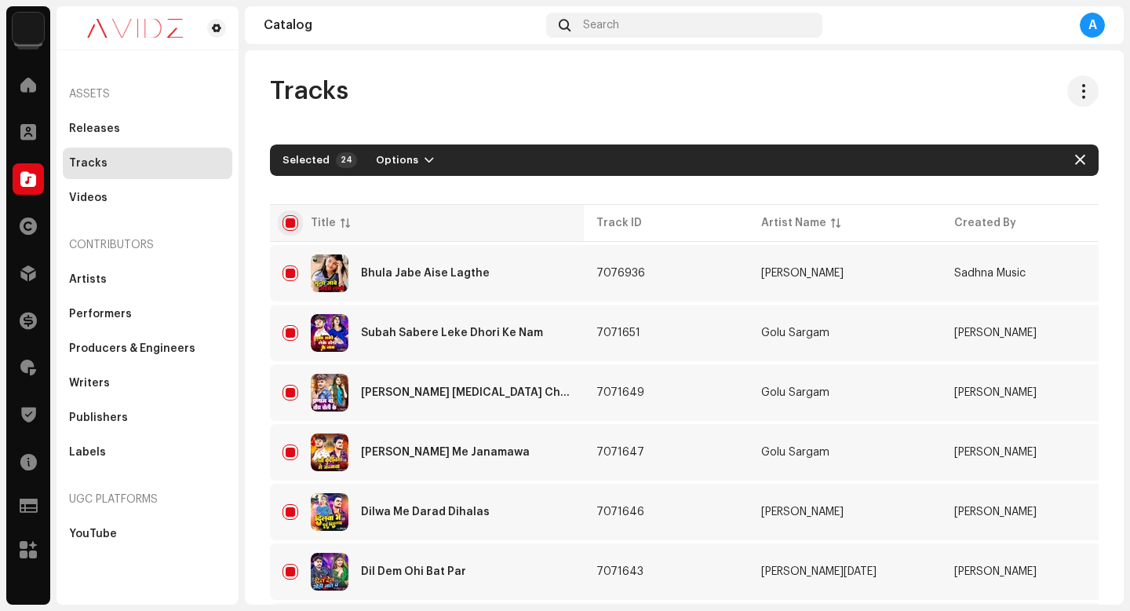
checkbox input "false"
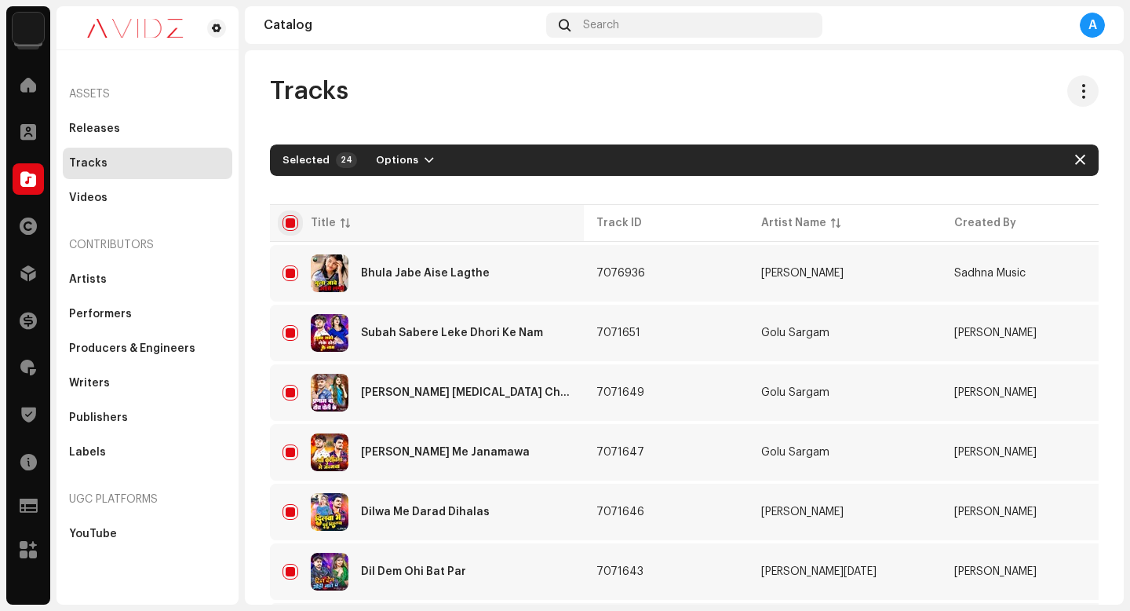
checkbox input "false"
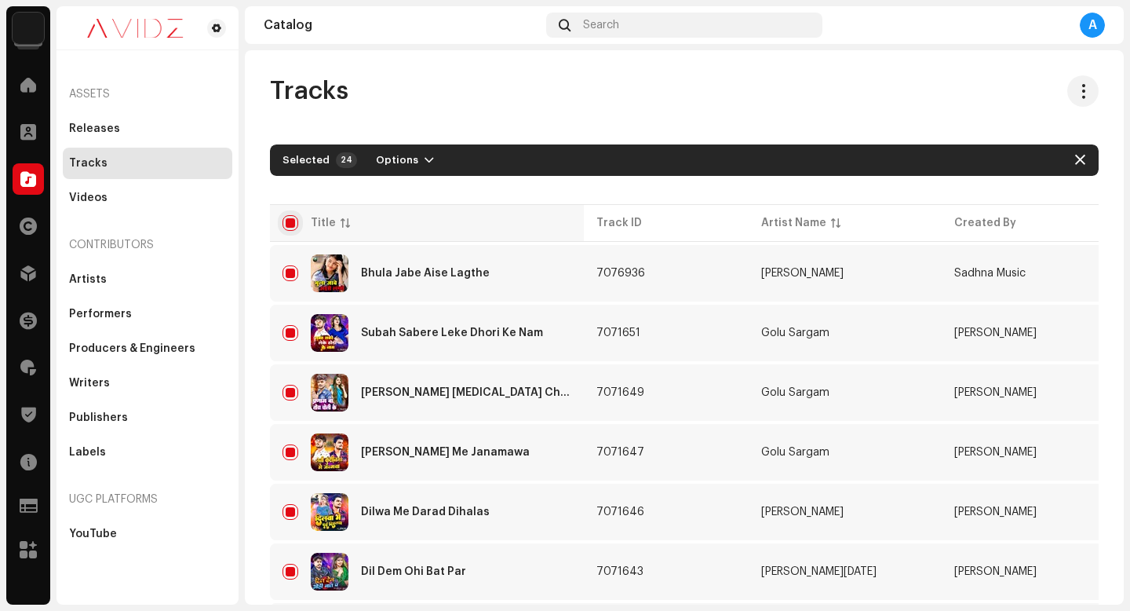
checkbox input "false"
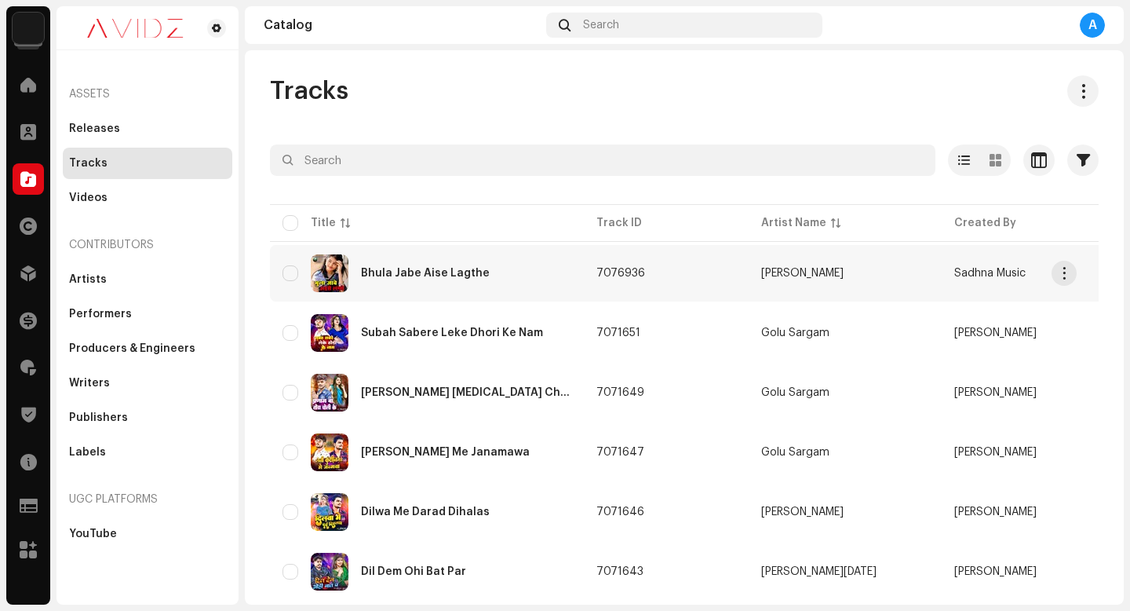
scroll to position [1120, 0]
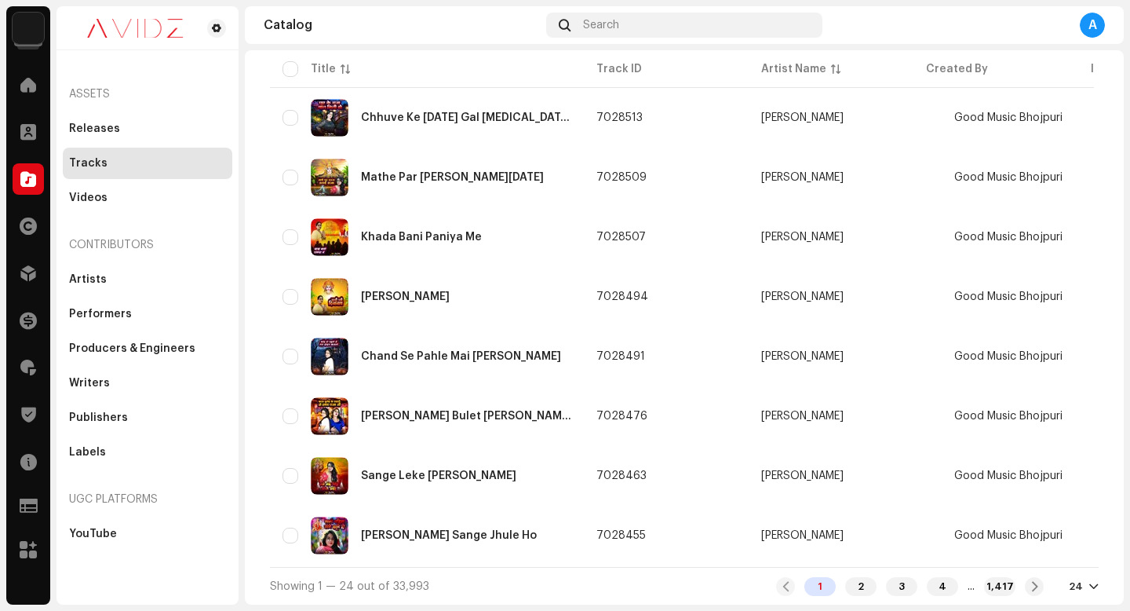
click at [1060, 586] on div "1 2 3 4 ... 1,417 24" at bounding box center [937, 586] width 323 height 19
click at [90, 118] on div "Releases" at bounding box center [148, 128] width 170 height 31
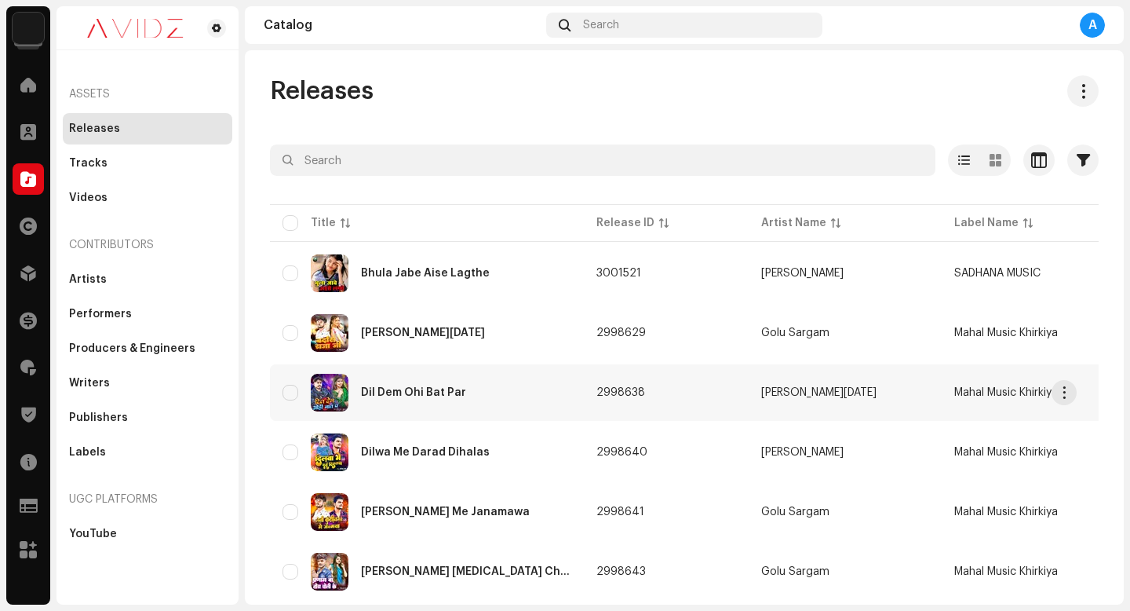
scroll to position [1120, 0]
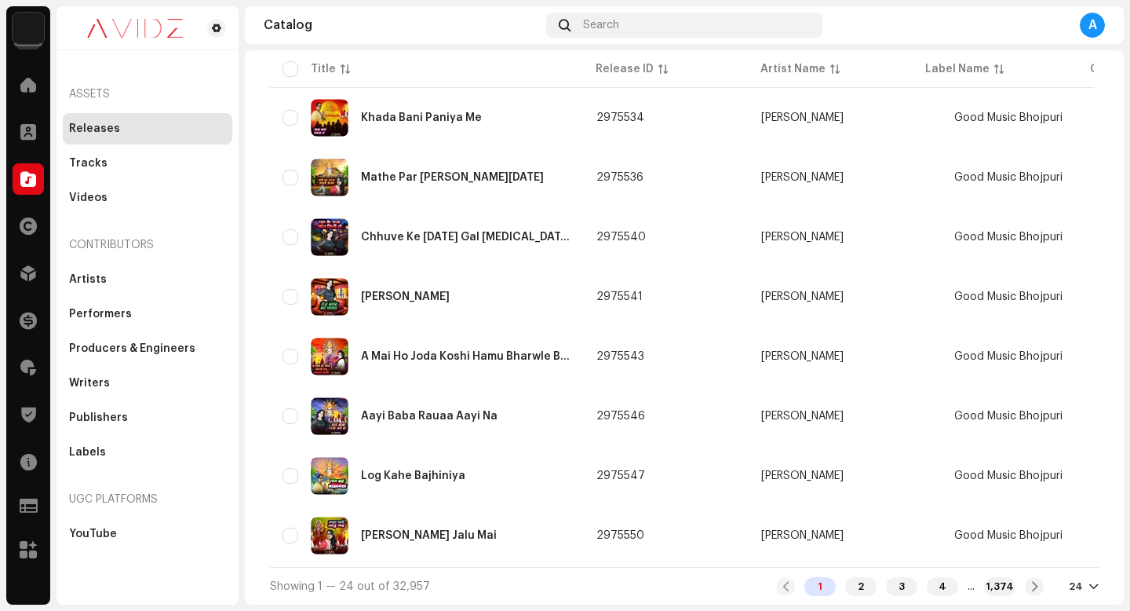
click at [1089, 583] on div at bounding box center [1093, 586] width 9 height 13
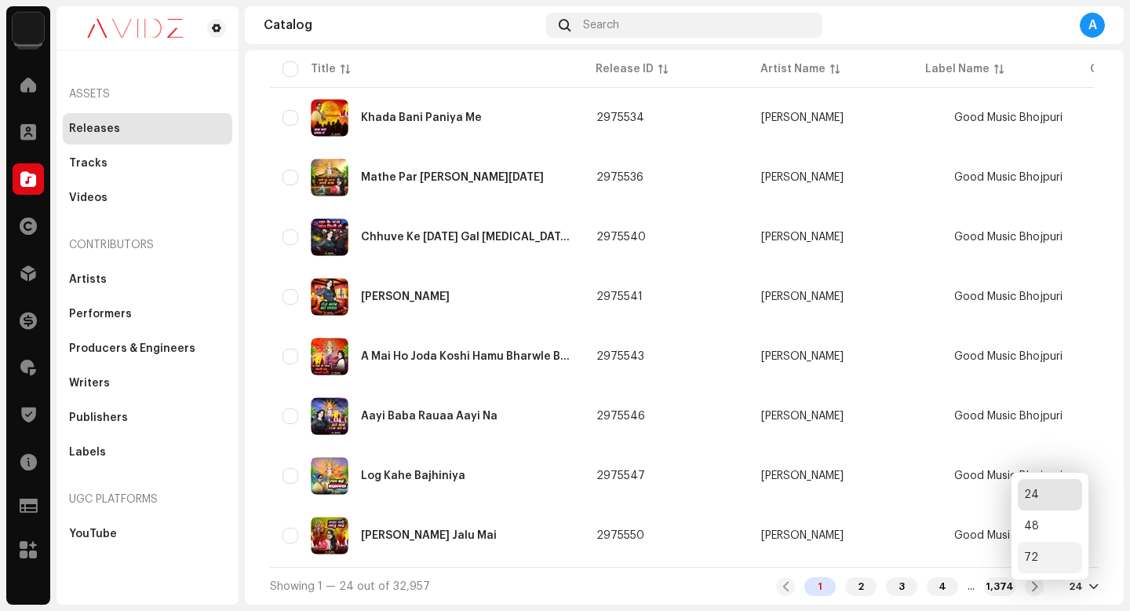
click at [1052, 560] on div "72" at bounding box center [1050, 557] width 64 height 31
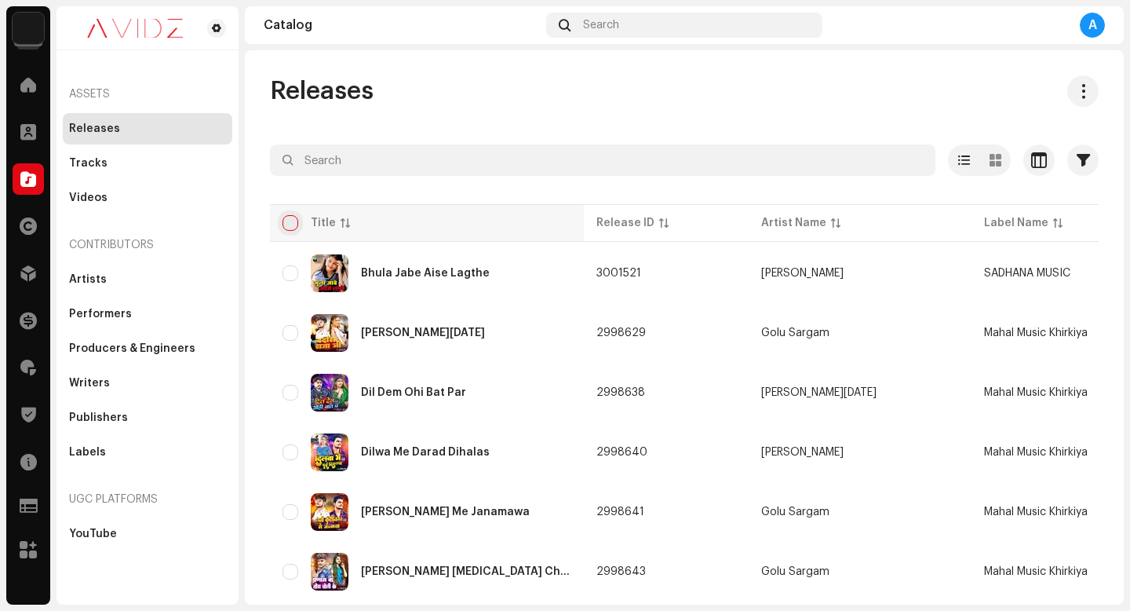
click at [290, 221] on input "checkbox" at bounding box center [291, 223] width 16 height 16
checkbox input "true"
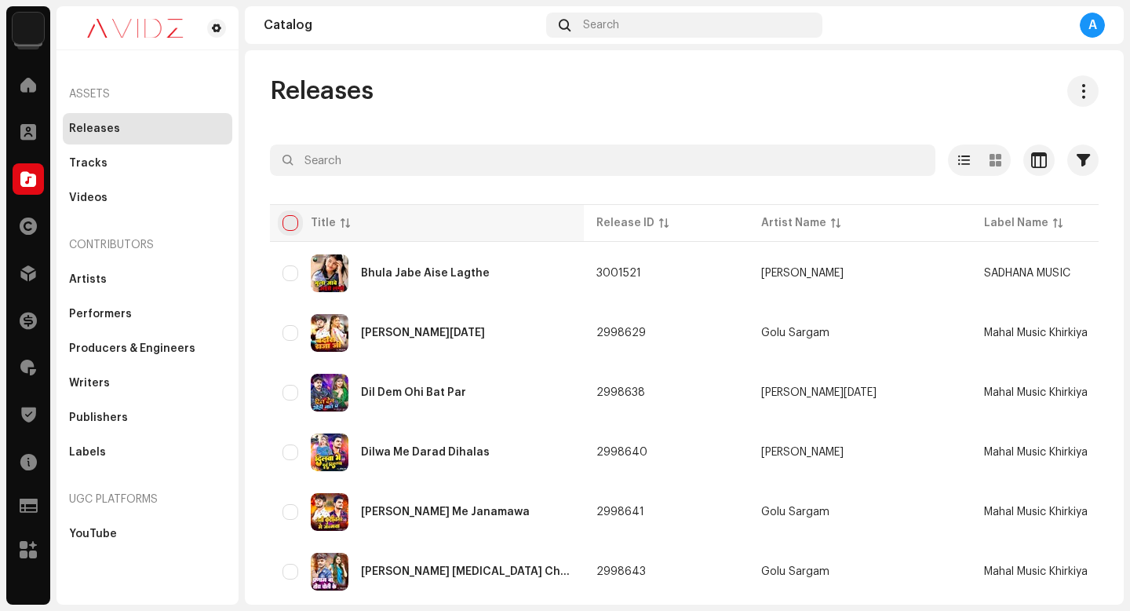
checkbox input "true"
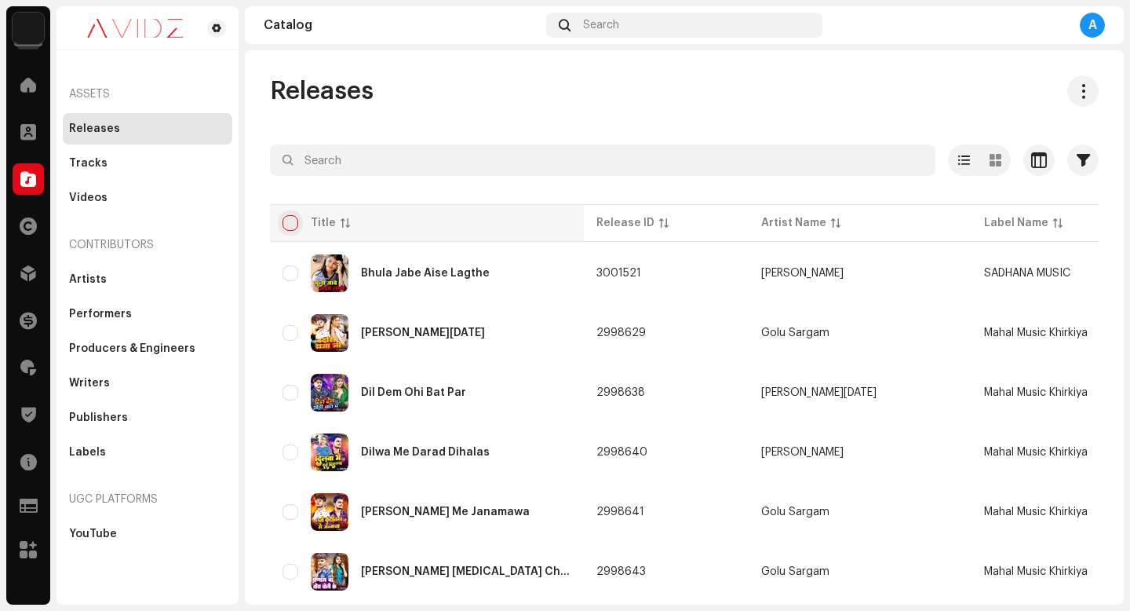
checkbox input "true"
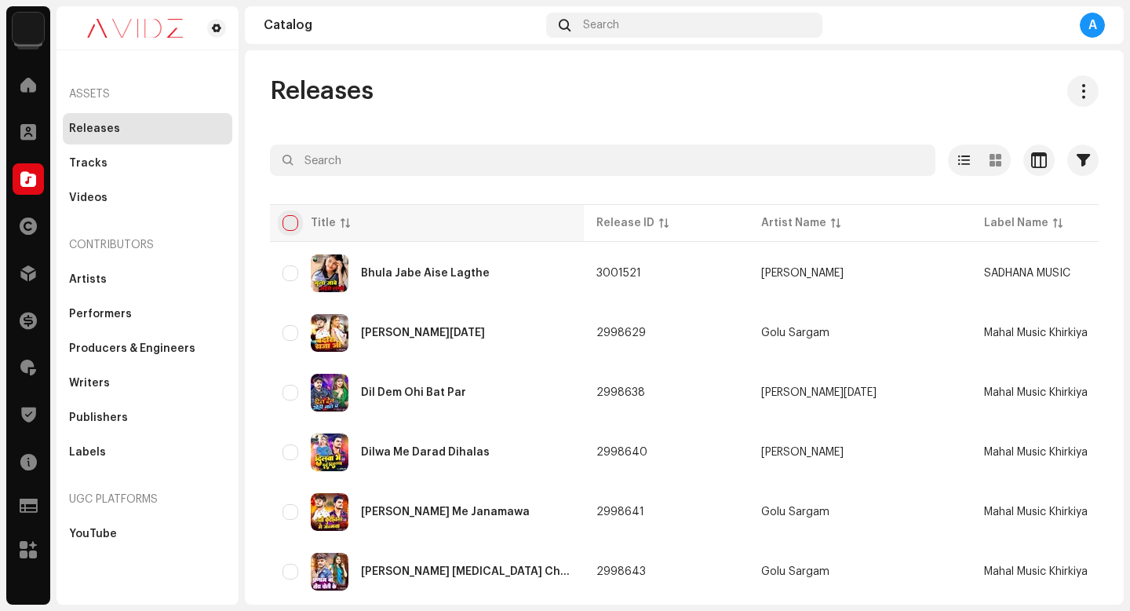
checkbox input "true"
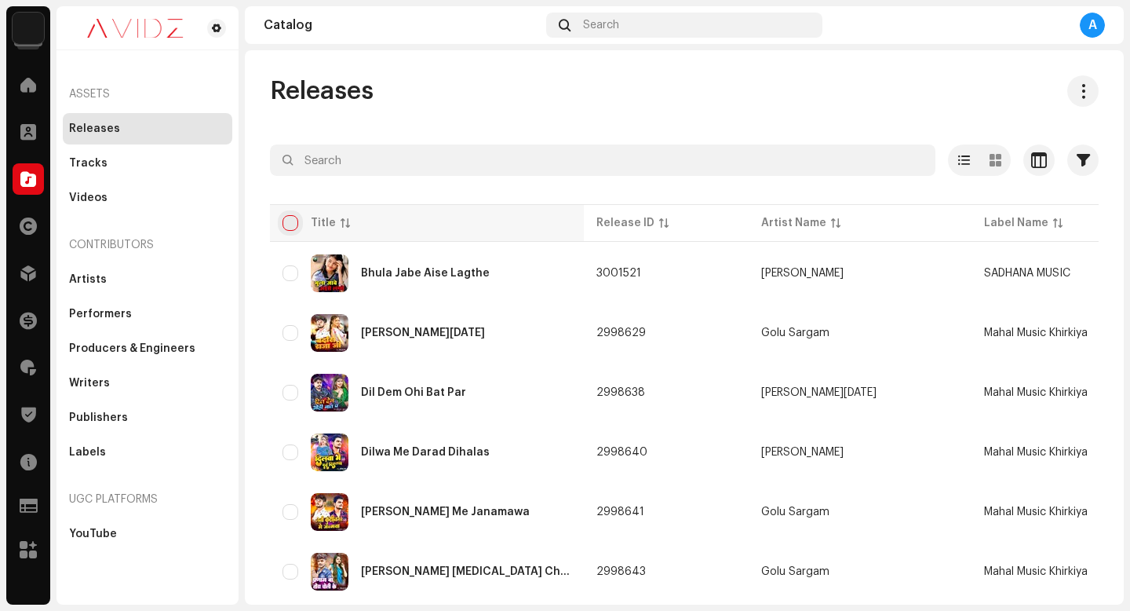
checkbox input "true"
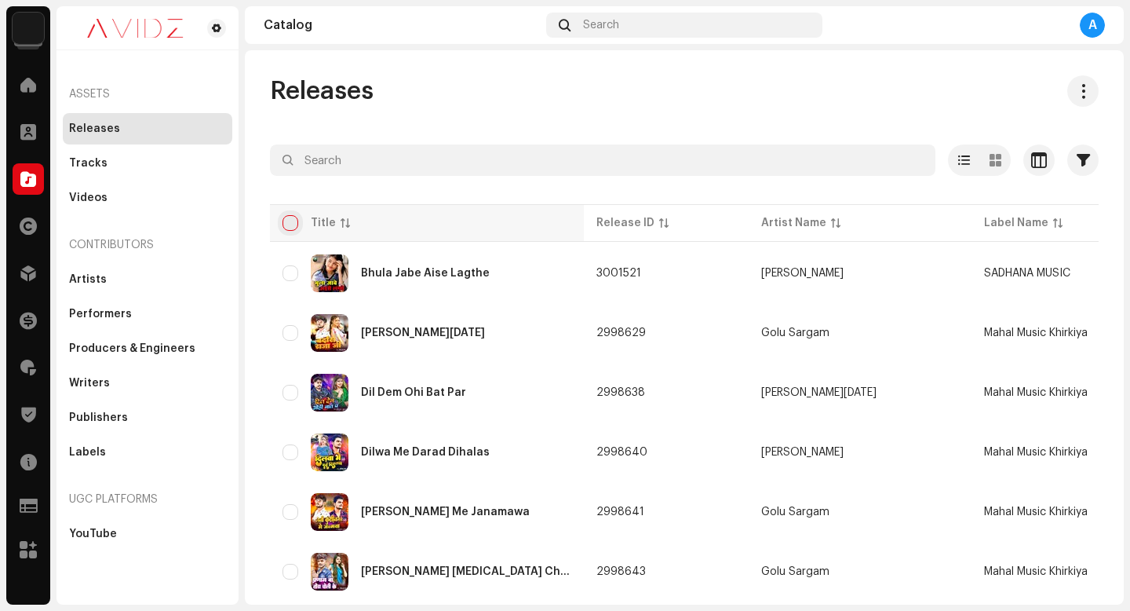
checkbox input "true"
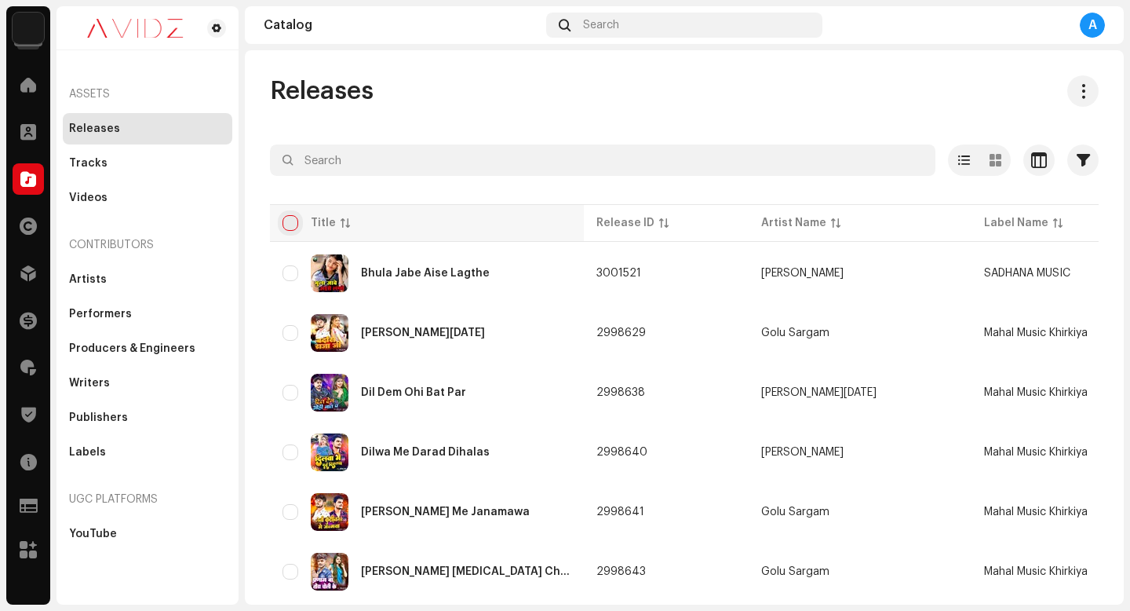
checkbox input "true"
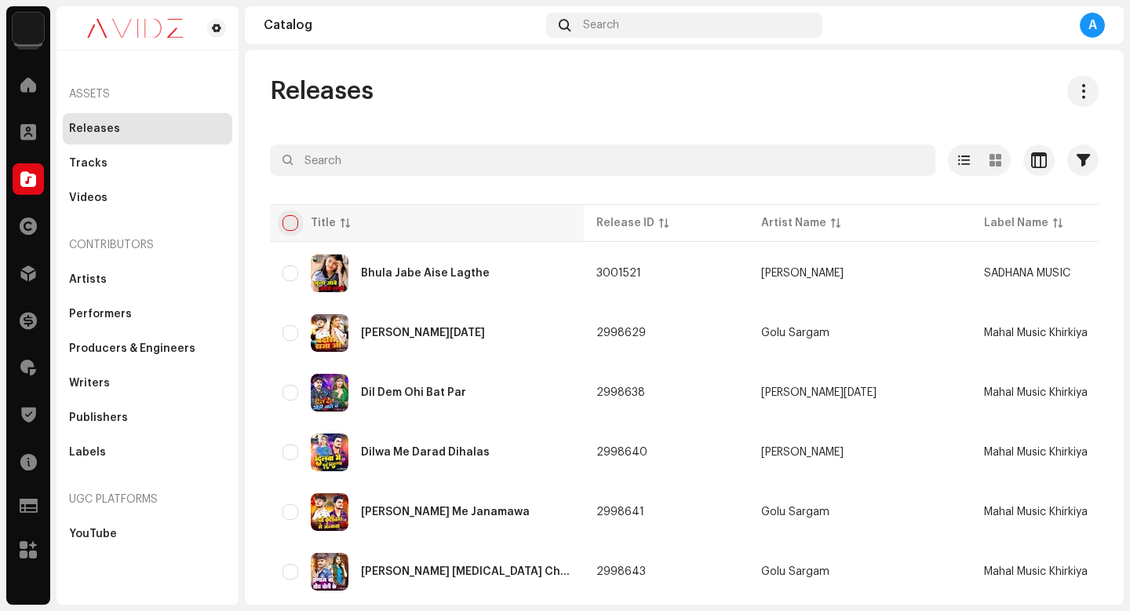
checkbox input "true"
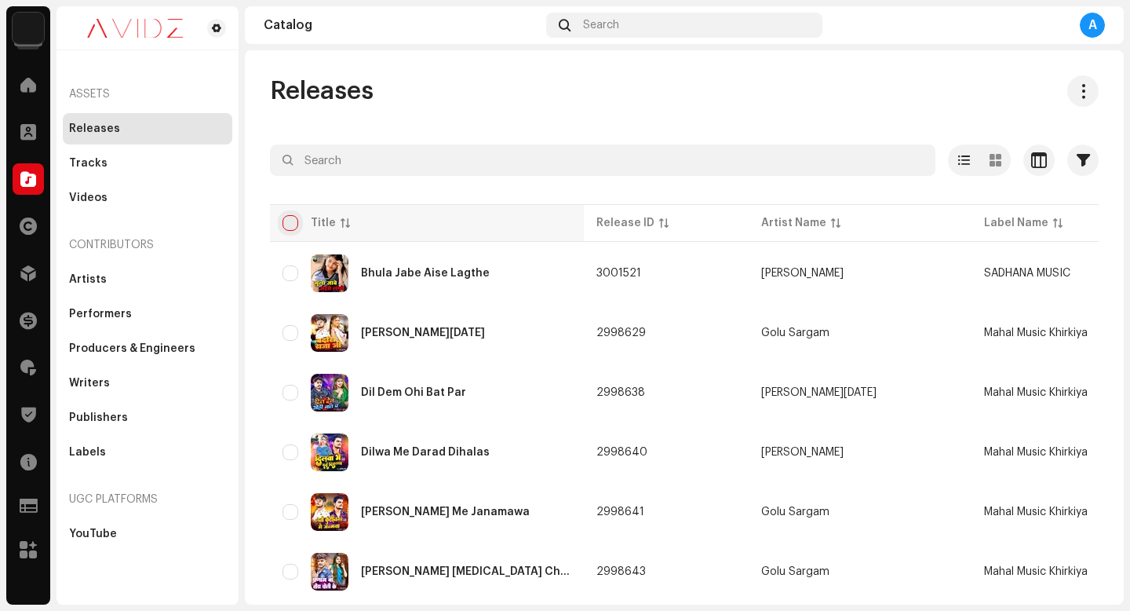
checkbox input "true"
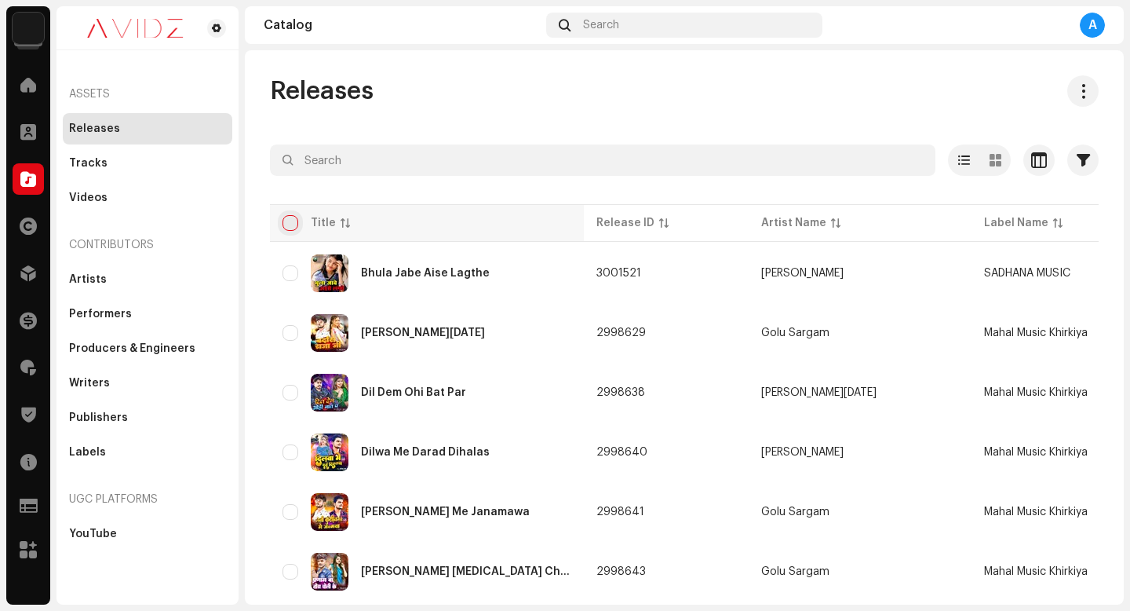
checkbox input "true"
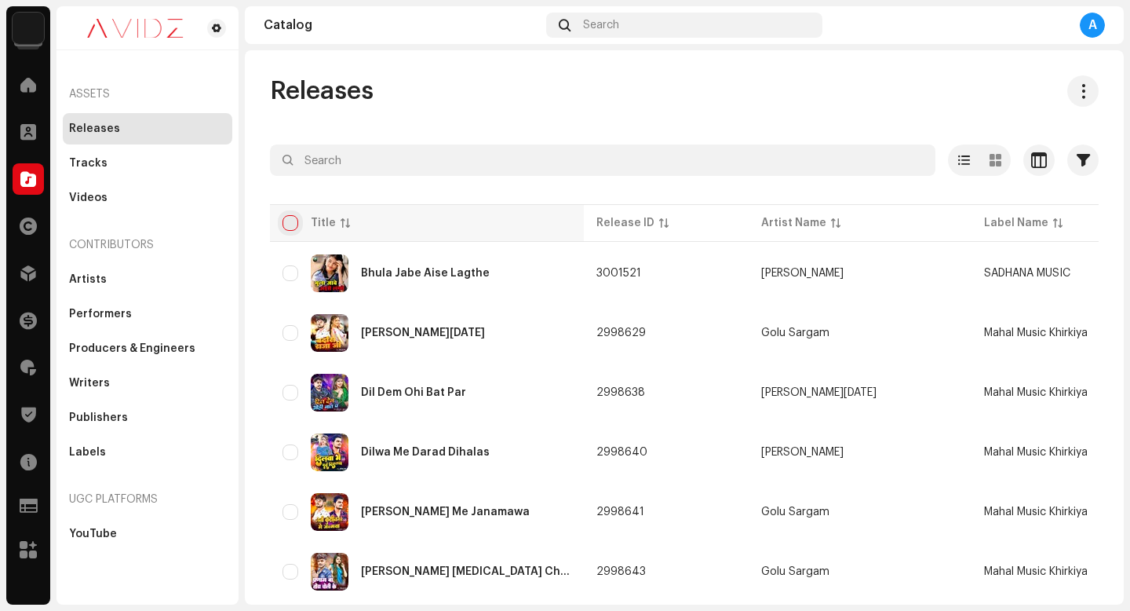
checkbox input "true"
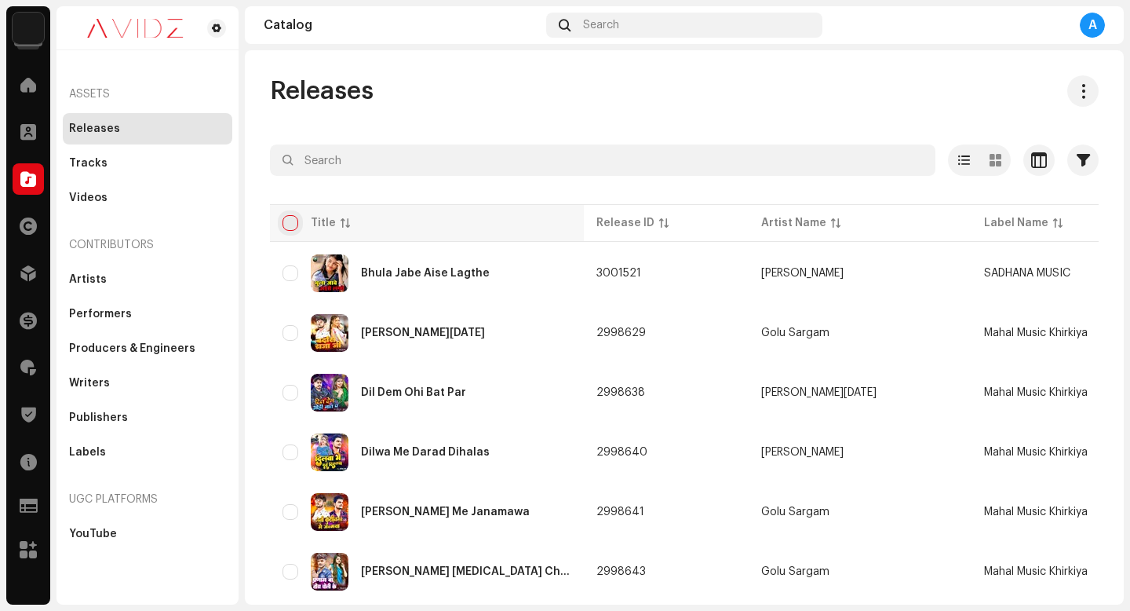
checkbox input "true"
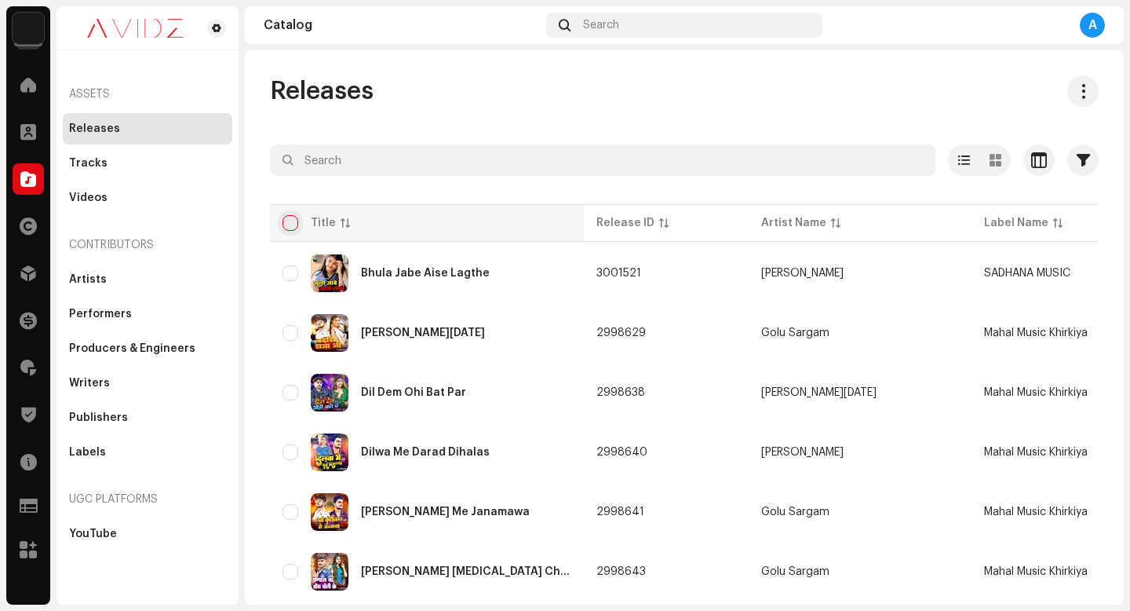
checkbox input "true"
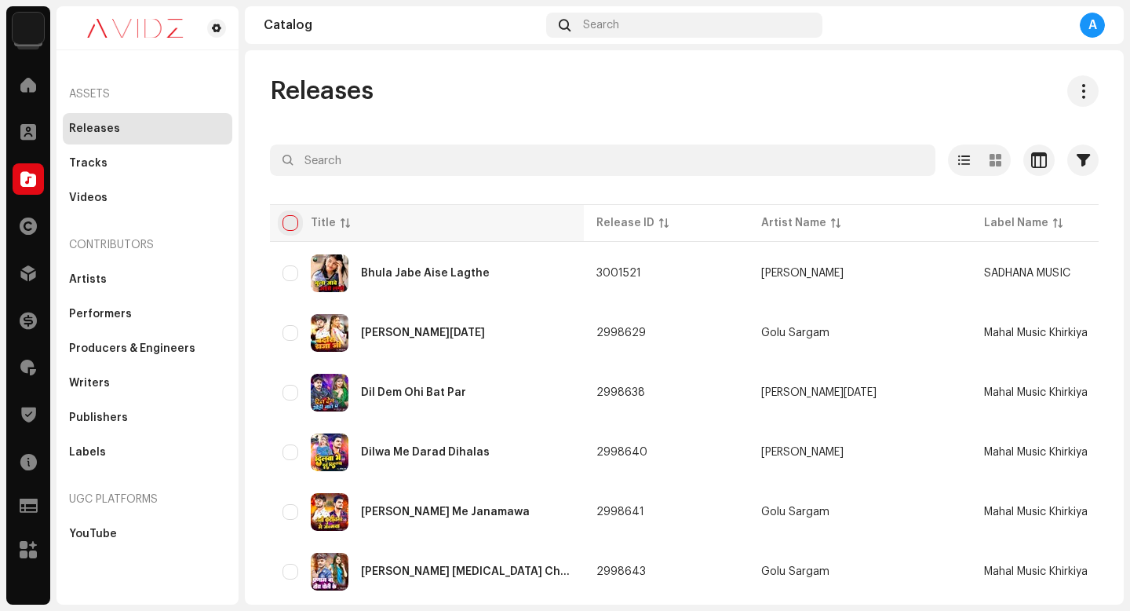
checkbox input "true"
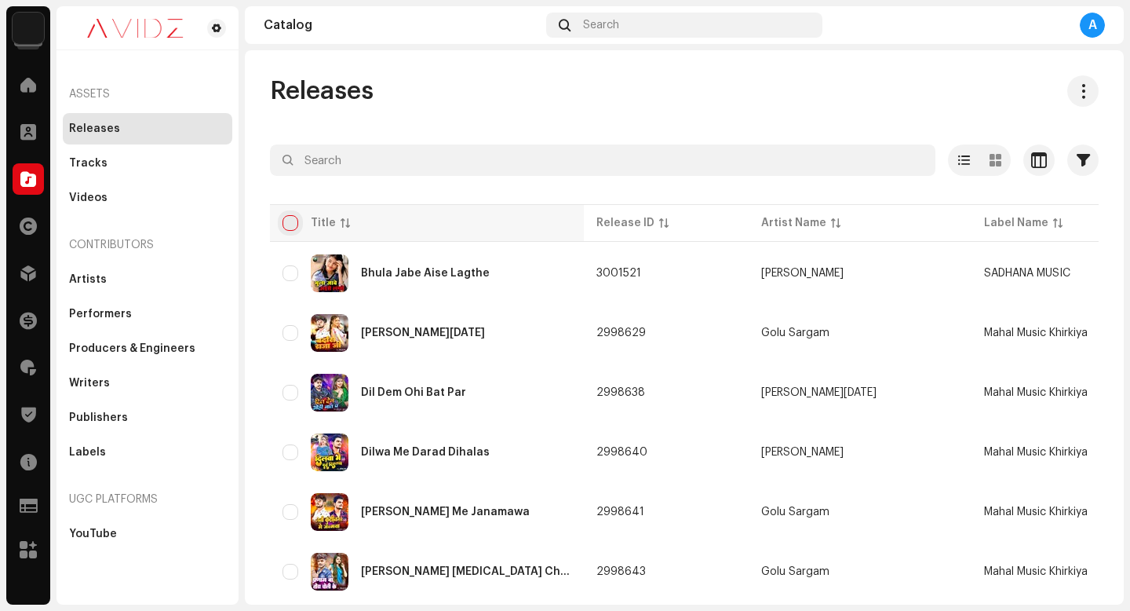
checkbox input "true"
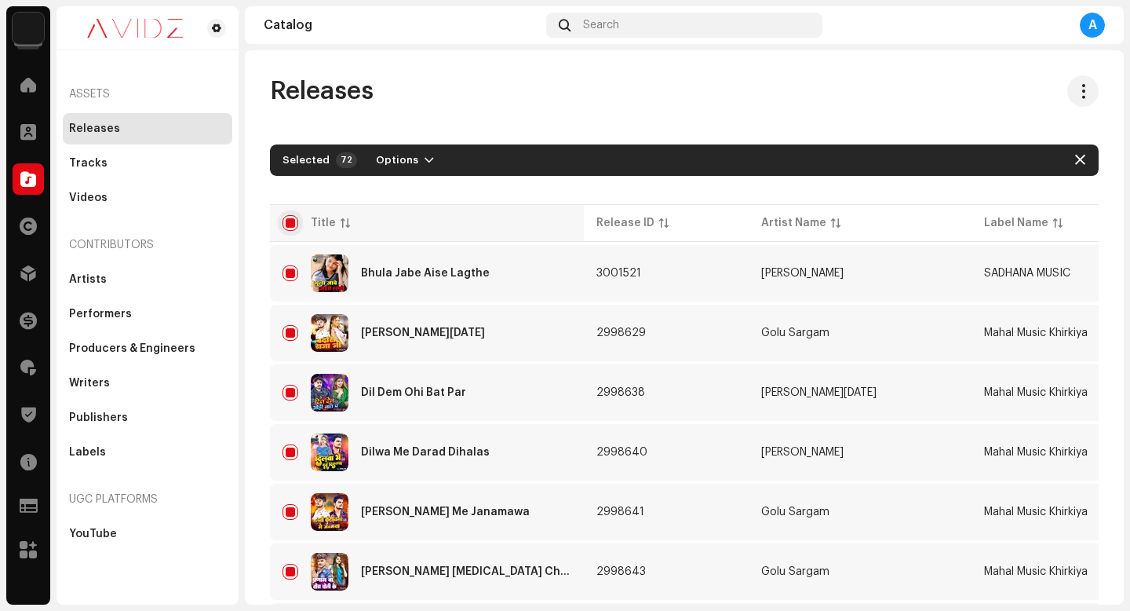
click at [290, 223] on input "checkbox" at bounding box center [291, 223] width 16 height 16
checkbox input "false"
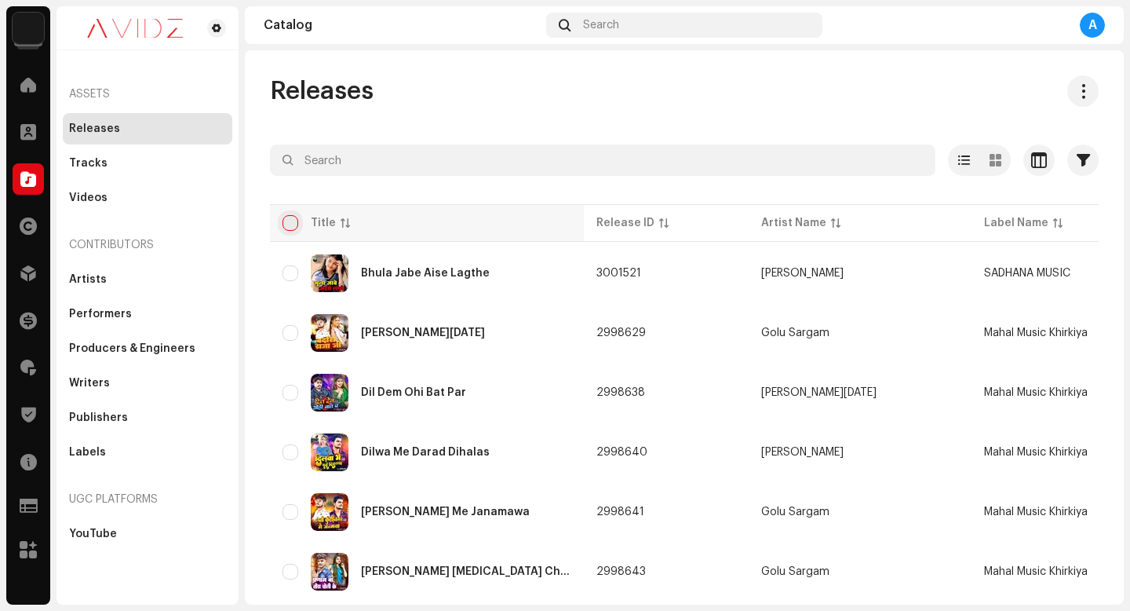
click at [290, 223] on input "checkbox" at bounding box center [291, 223] width 16 height 16
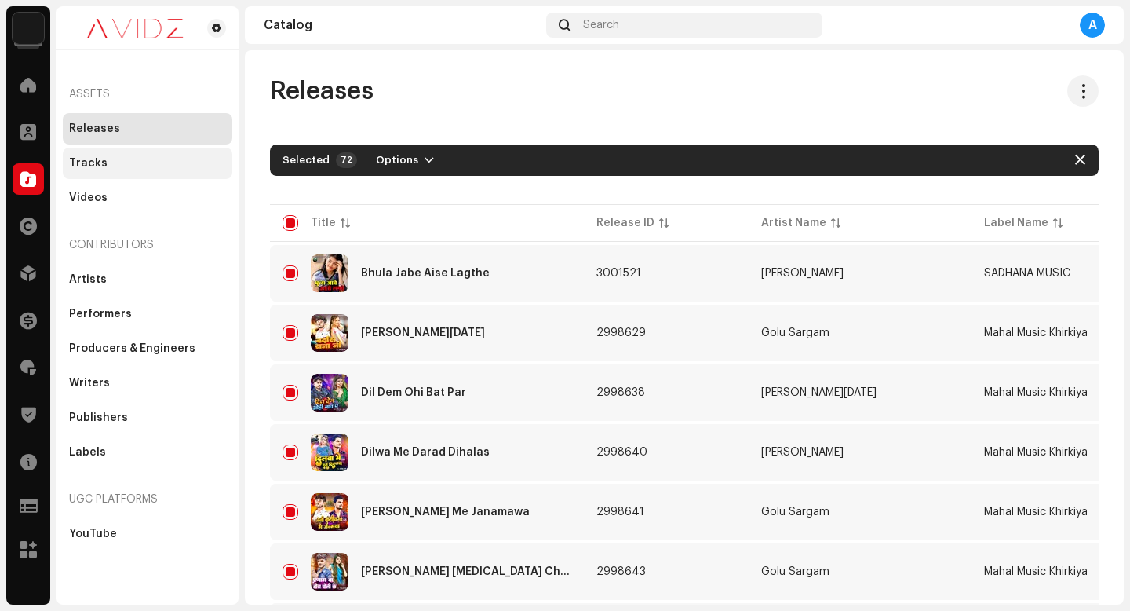
click at [137, 153] on div "Tracks" at bounding box center [148, 163] width 170 height 31
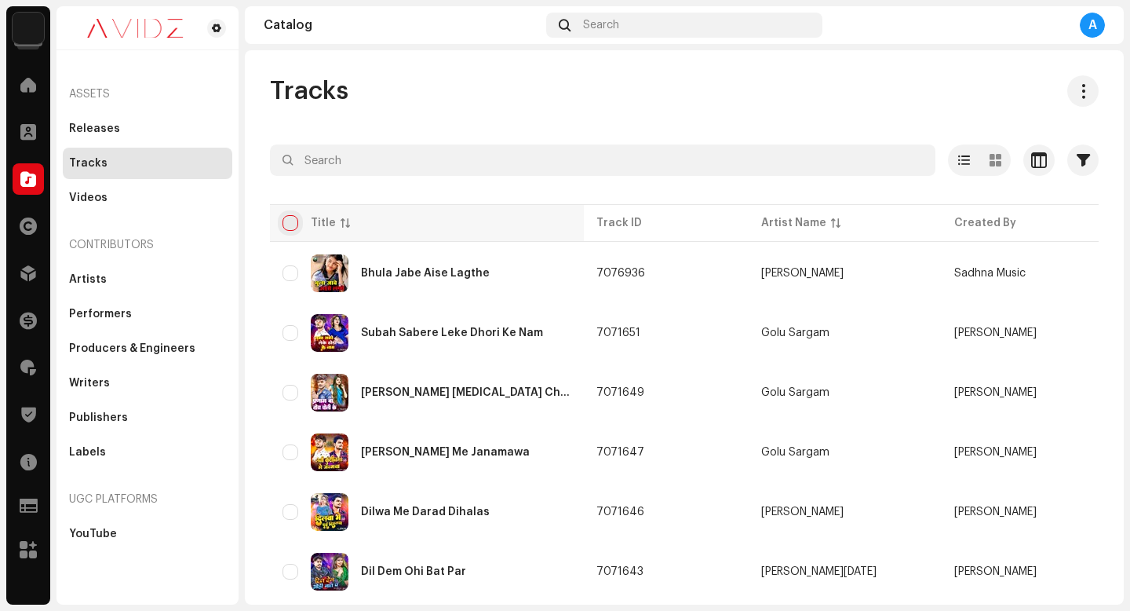
click at [286, 216] on input "checkbox" at bounding box center [291, 223] width 16 height 16
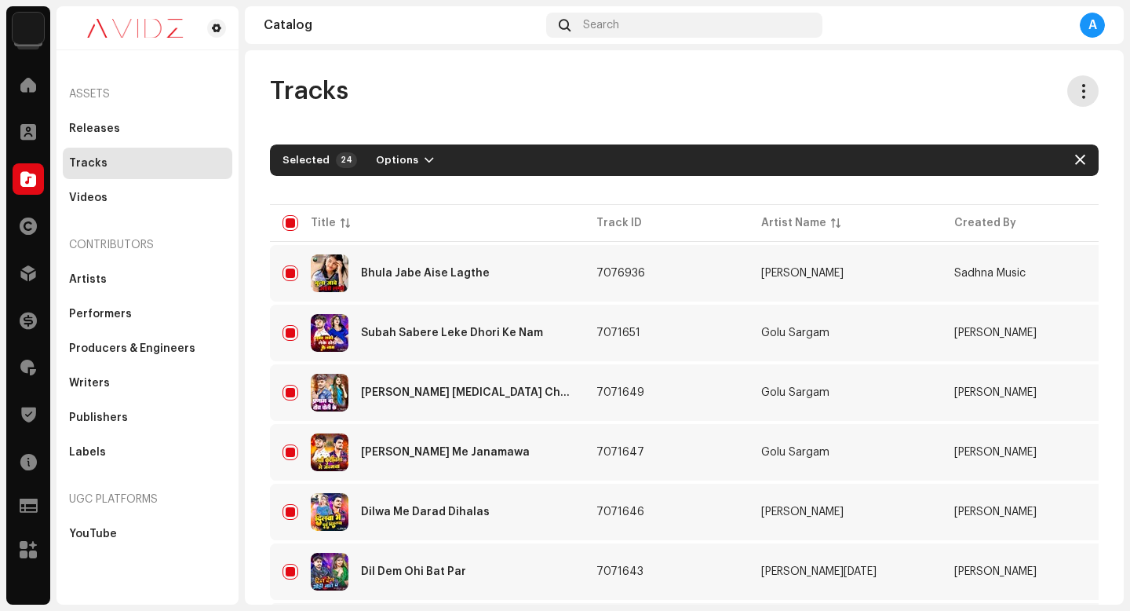
click at [1082, 90] on button at bounding box center [1082, 90] width 31 height 31
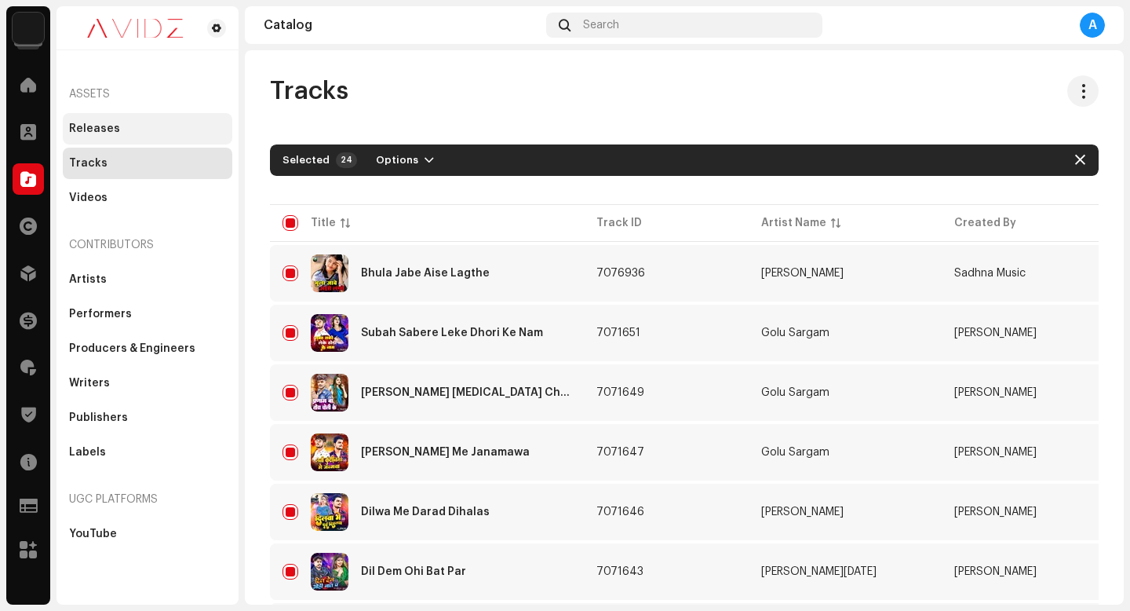
click at [198, 129] on div "Releases" at bounding box center [147, 128] width 157 height 13
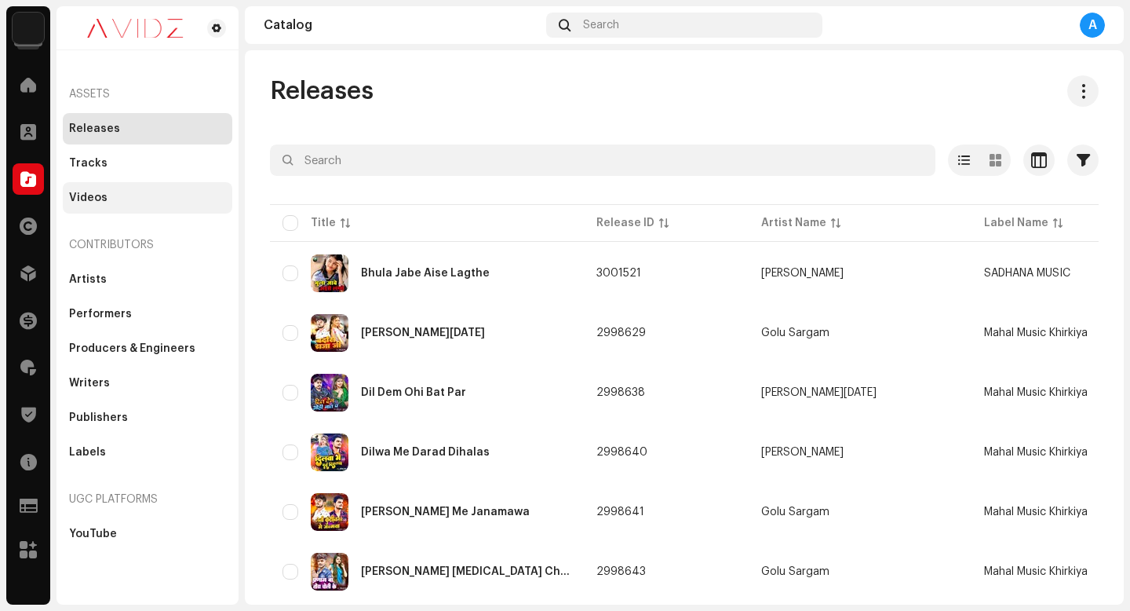
click at [149, 192] on div "Videos" at bounding box center [147, 198] width 157 height 13
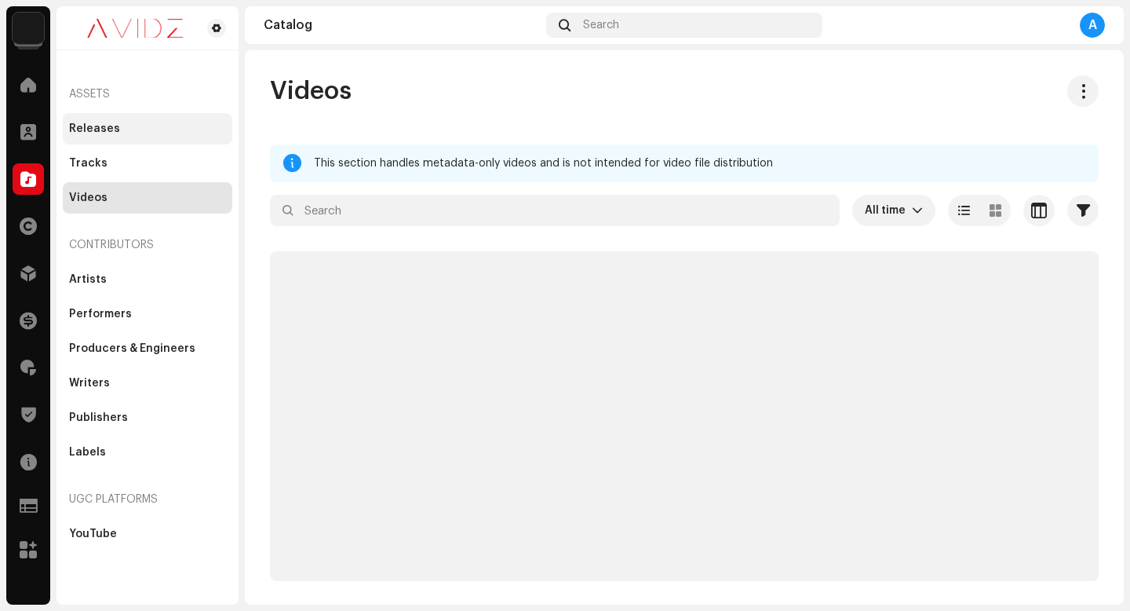
click at [146, 129] on div "Releases" at bounding box center [147, 128] width 157 height 13
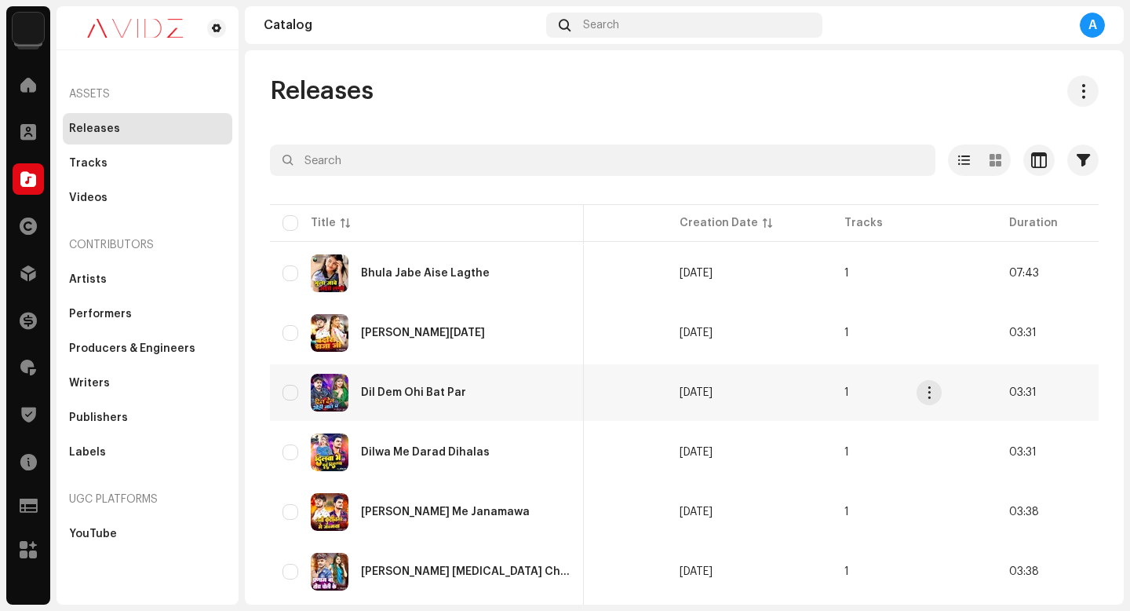
scroll to position [0, 881]
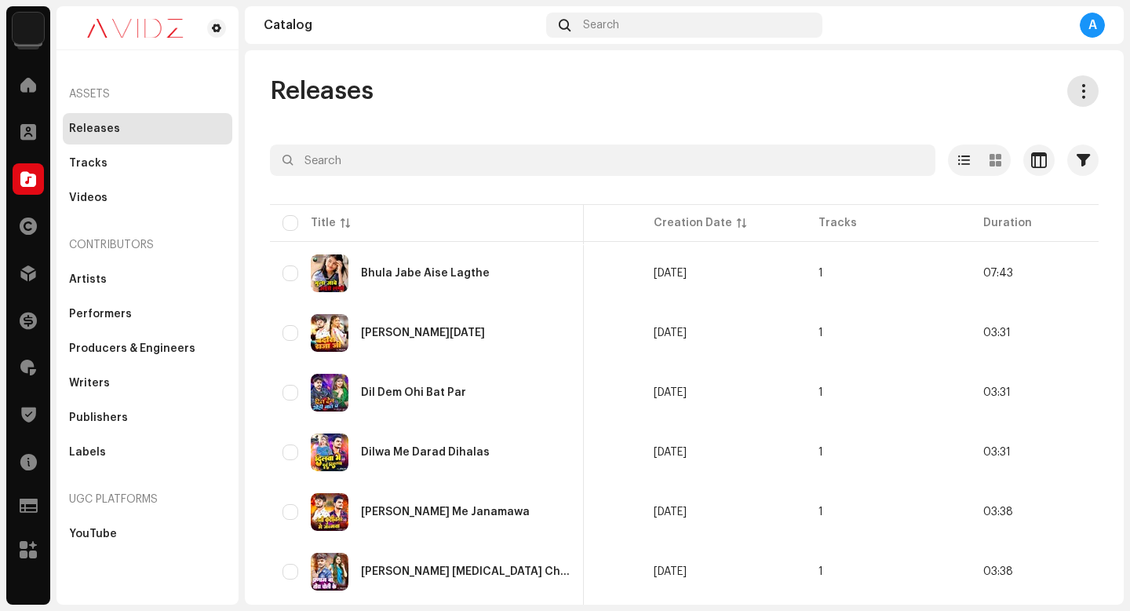
click at [1077, 93] on span at bounding box center [1083, 91] width 15 height 13
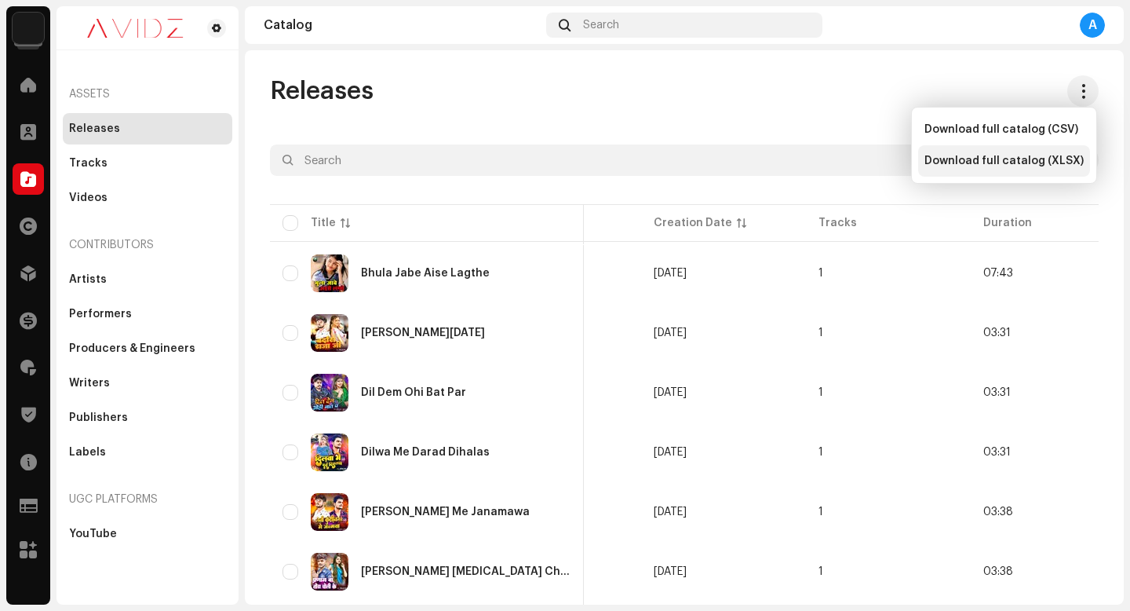
click at [1023, 160] on span "Download full catalog (XLSX)" at bounding box center [1004, 161] width 159 height 13
click at [656, 69] on div "Releases Selected 0 Options Filters Distribution status Never Distributed Proce…" at bounding box center [684, 327] width 879 height 554
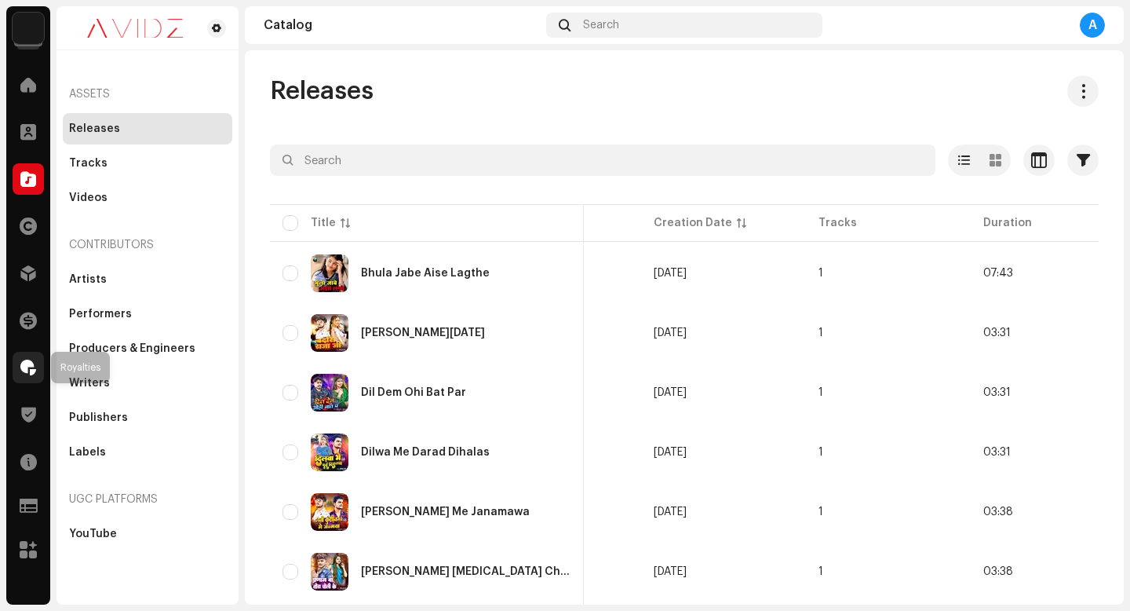
click at [27, 364] on span at bounding box center [28, 367] width 16 height 13
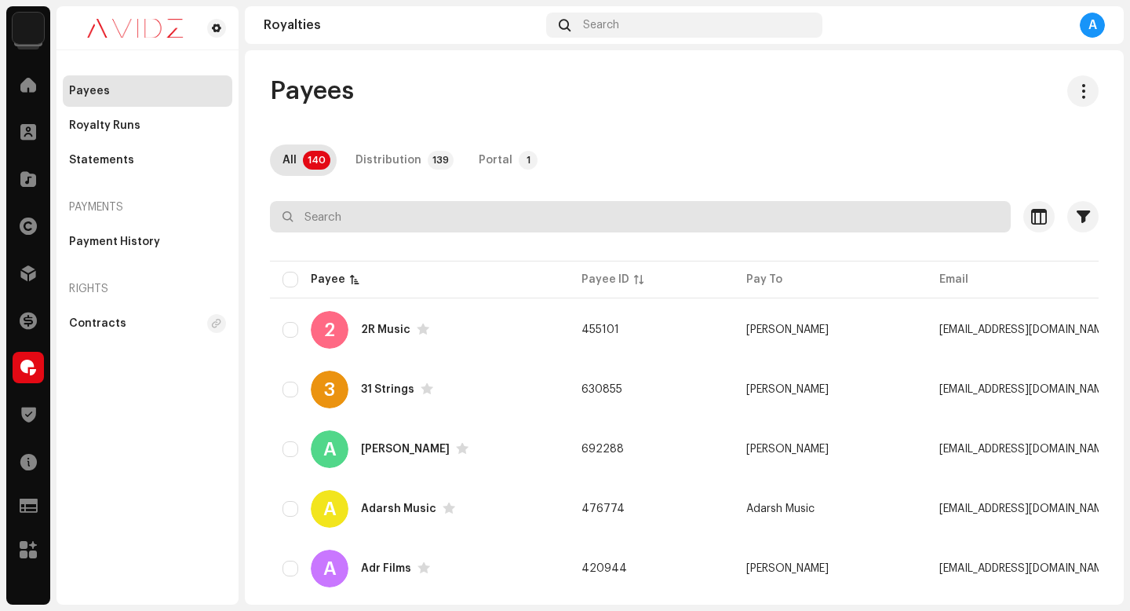
click at [589, 222] on input "text" at bounding box center [640, 216] width 741 height 31
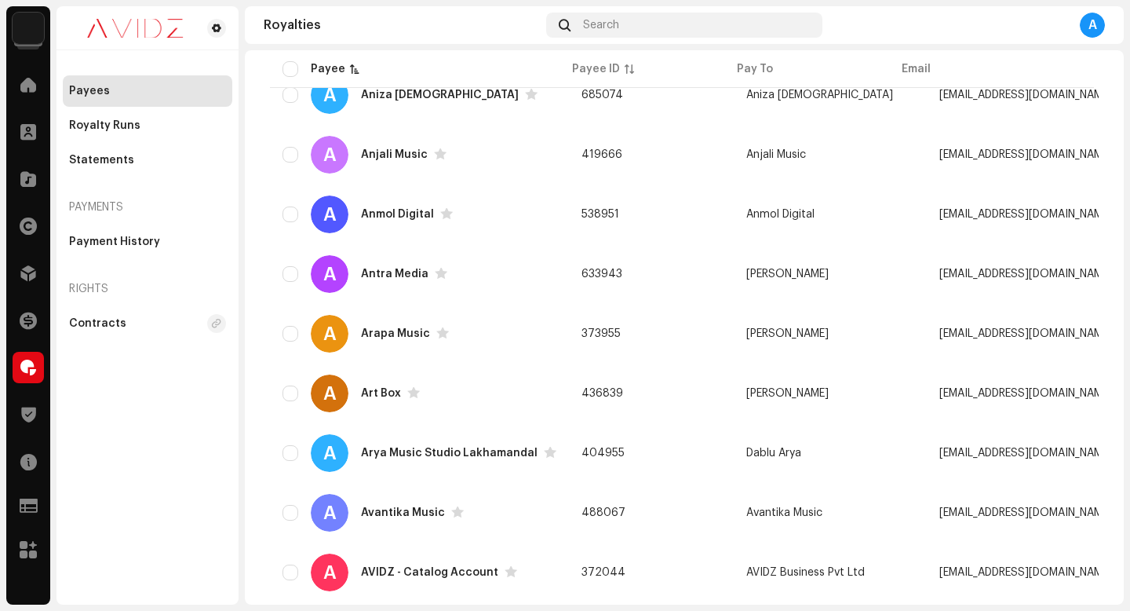
scroll to position [797, 0]
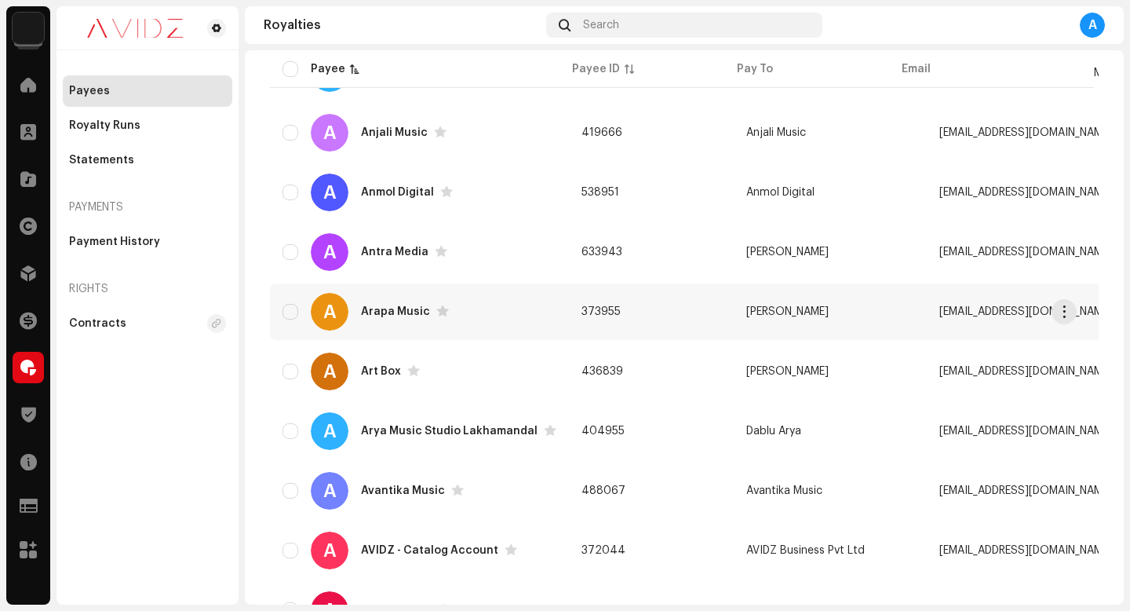
click at [695, 316] on td "373955" at bounding box center [651, 311] width 165 height 57
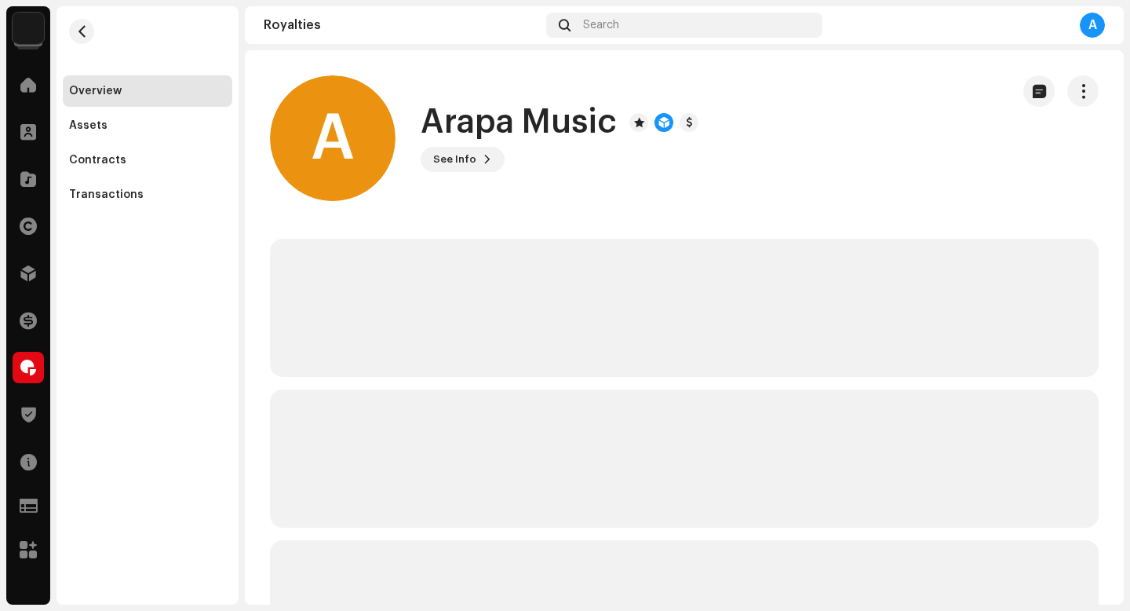
click at [1076, 87] on span "button" at bounding box center [1083, 91] width 15 height 13
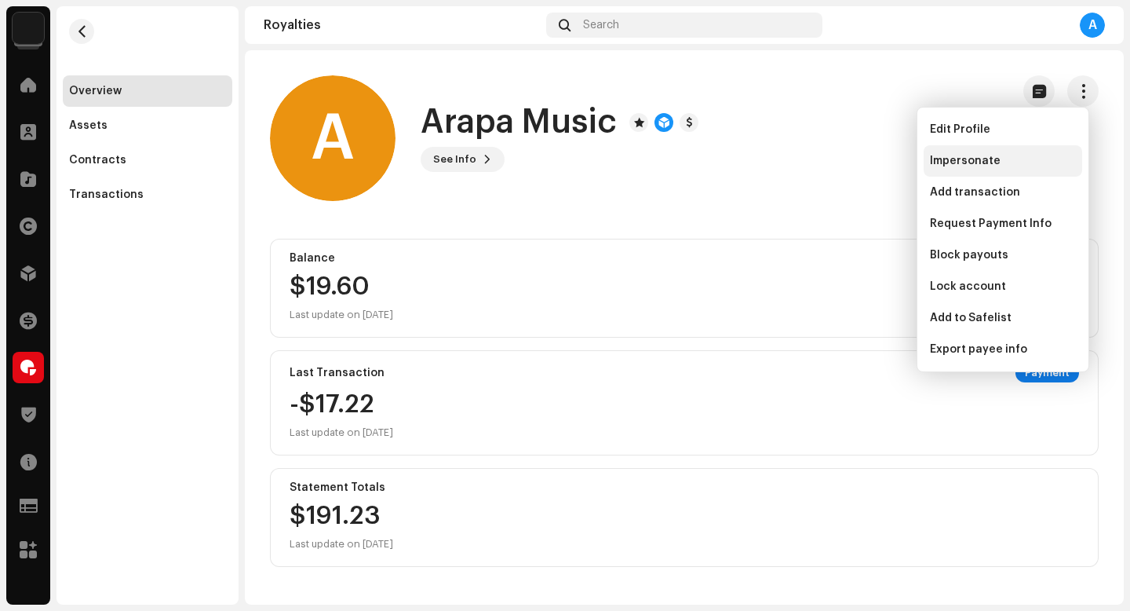
click at [994, 159] on span "Impersonate" at bounding box center [965, 161] width 71 height 13
